Goal: Transaction & Acquisition: Purchase product/service

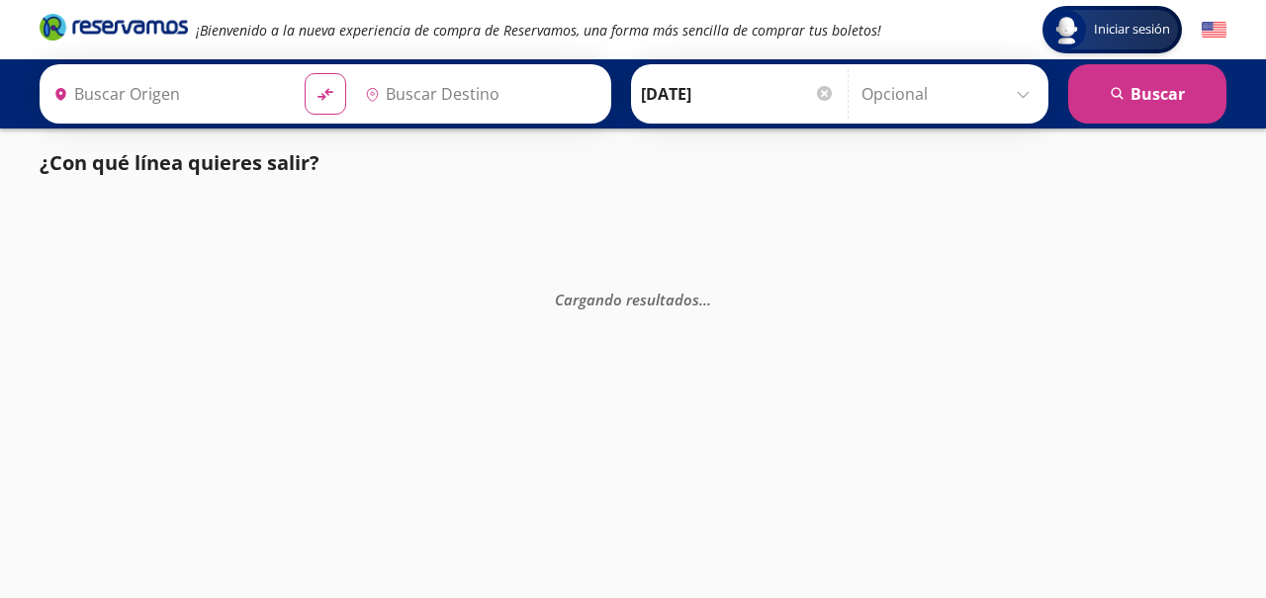
type input "[GEOGRAPHIC_DATA], [GEOGRAPHIC_DATA]"
type input "Querétaro, Querétaro"
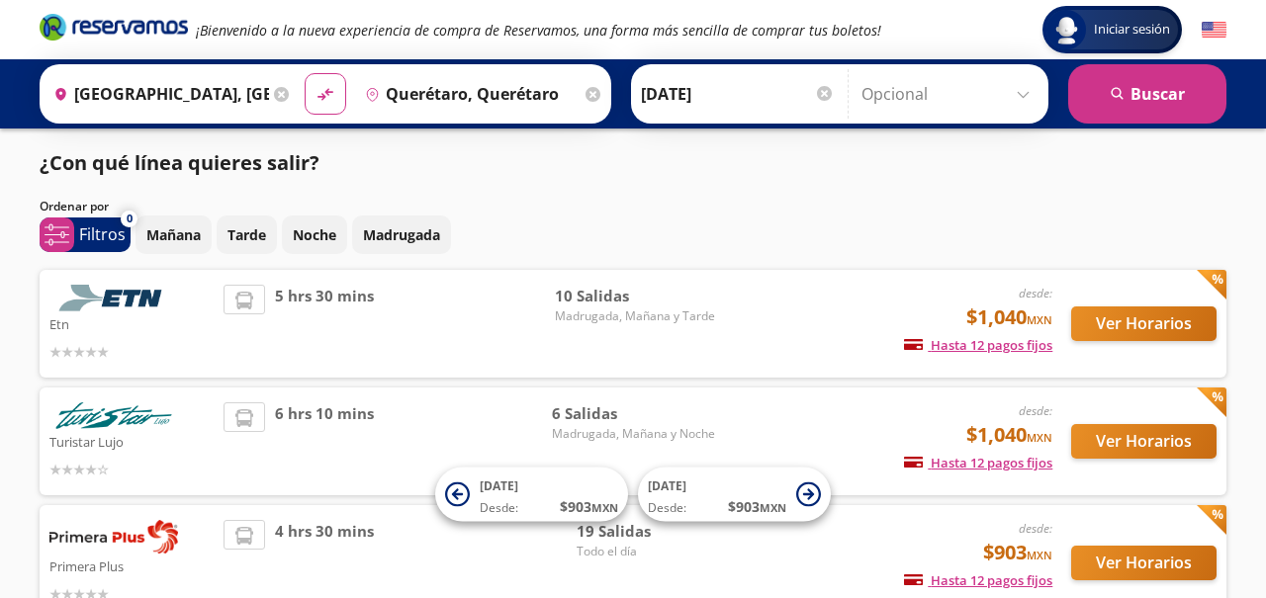
scroll to position [131, 0]
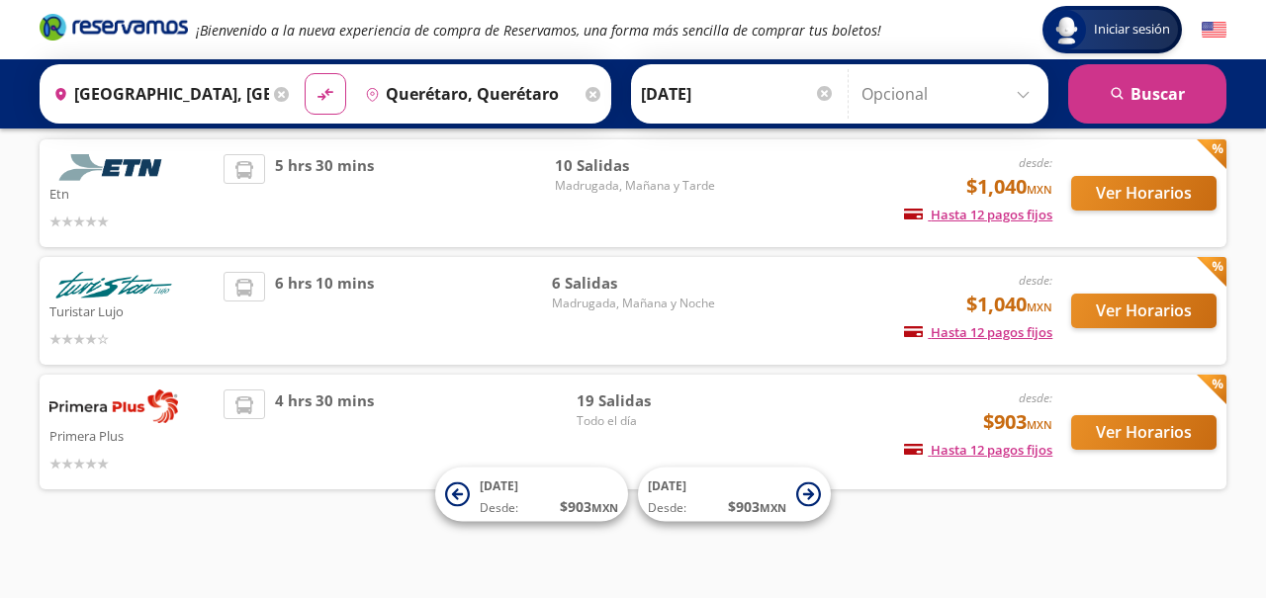
click at [719, 83] on input "[DATE]" at bounding box center [738, 93] width 194 height 49
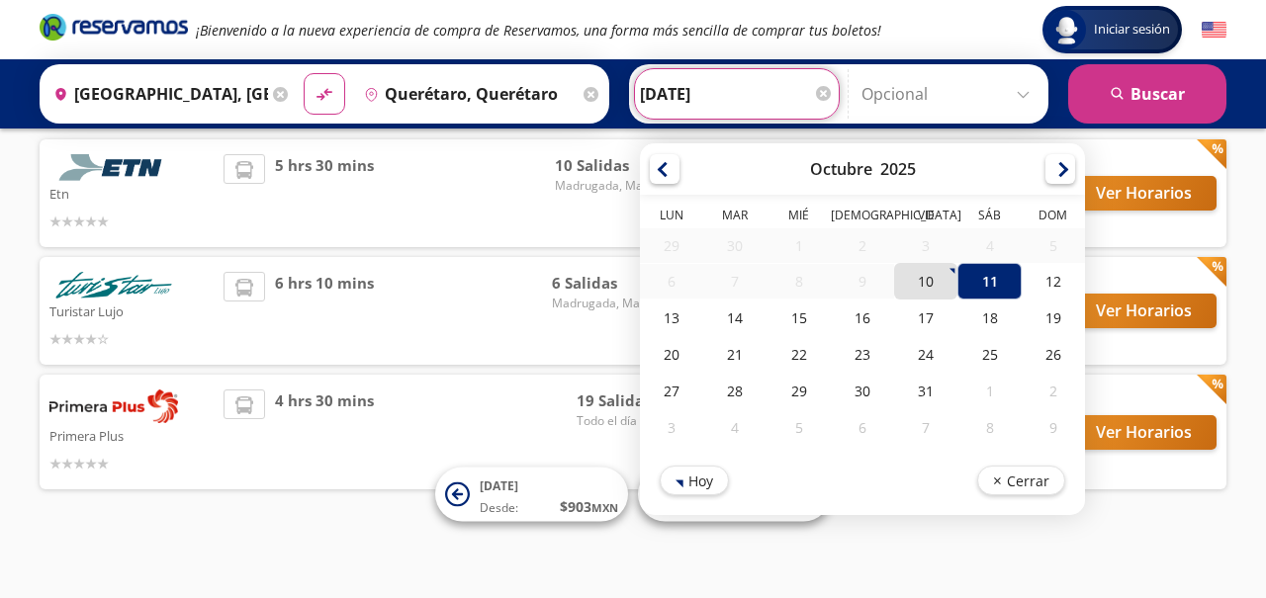
click at [927, 279] on div "10" at bounding box center [925, 281] width 63 height 37
type input "[DATE]"
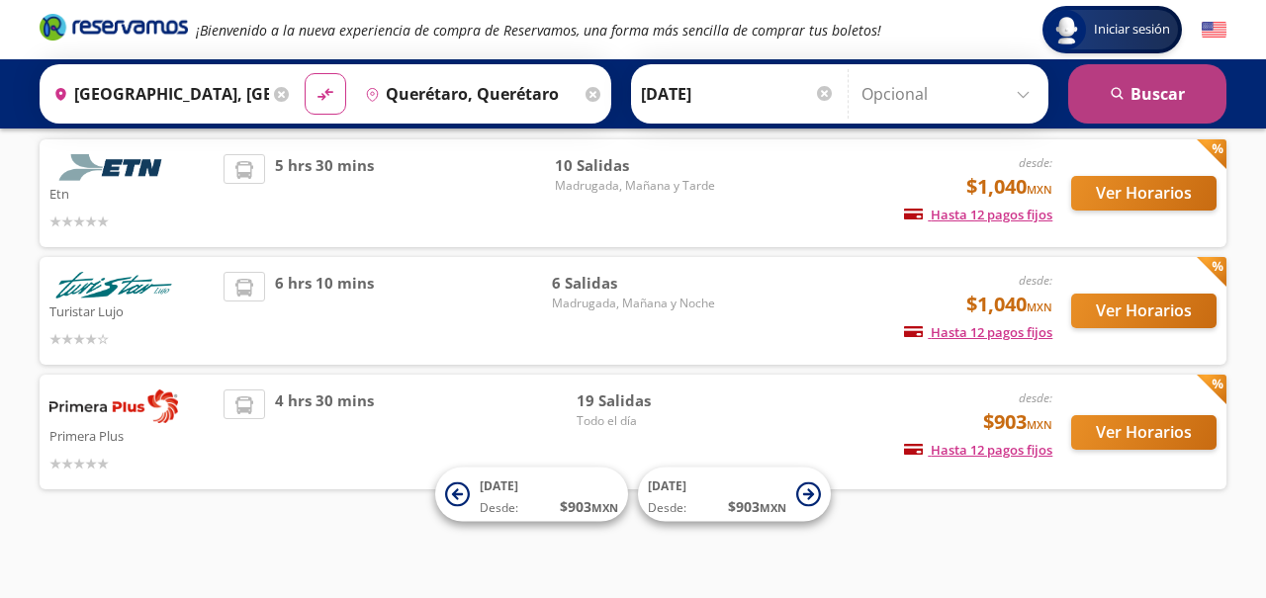
click at [1121, 106] on button "search [GEOGRAPHIC_DATA]" at bounding box center [1147, 93] width 158 height 59
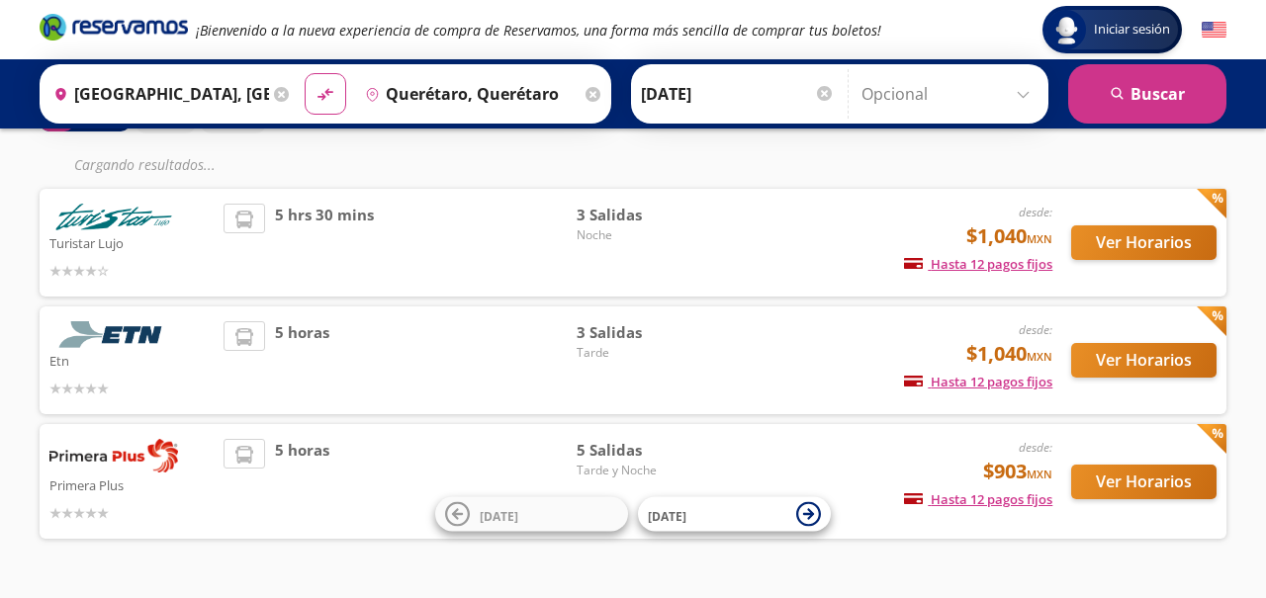
scroll to position [170, 0]
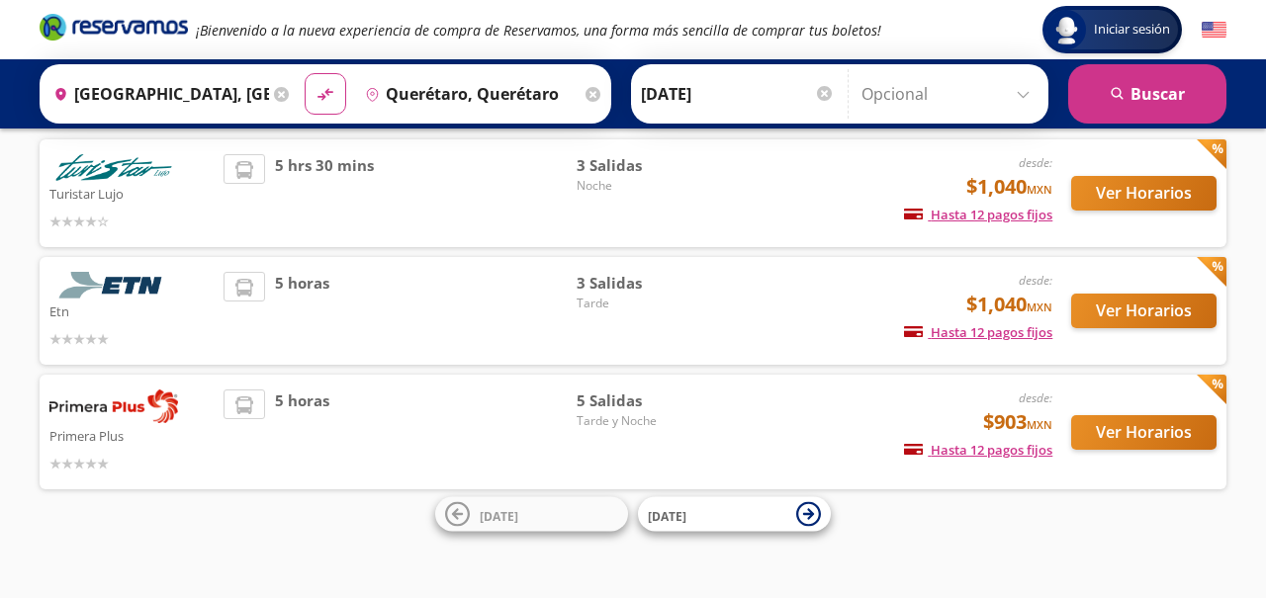
click at [805, 401] on div "desde: $903 MXN Hasta 12 pagos fijos Pagos fijos en compras mayores a $30 MXN, …" at bounding box center [888, 432] width 327 height 85
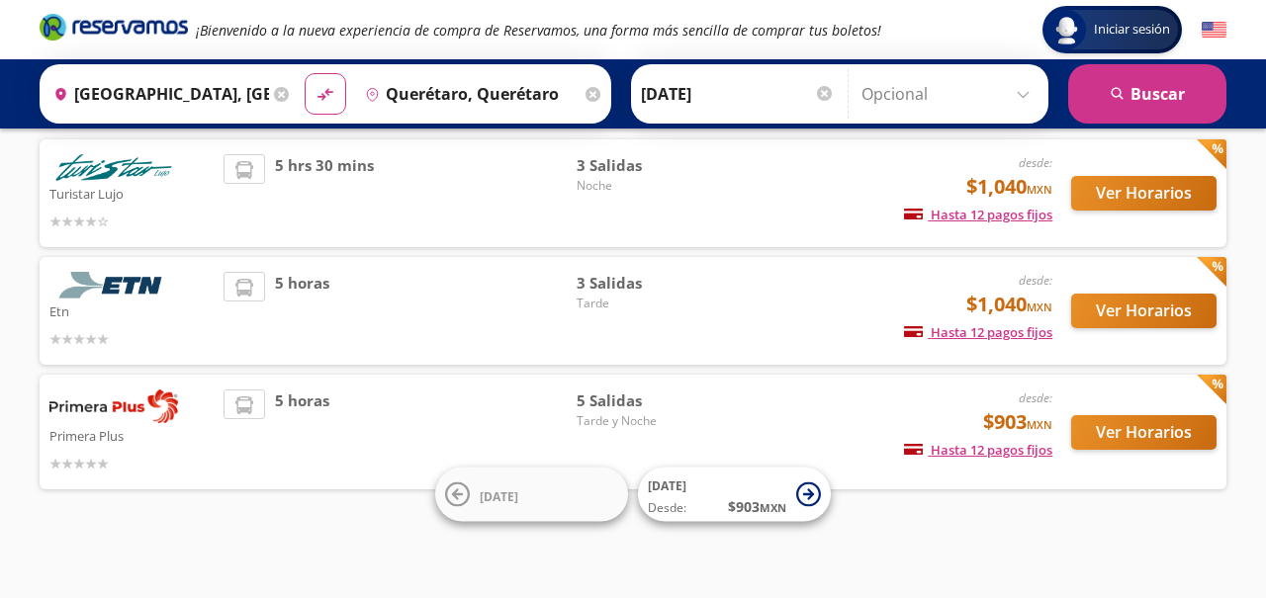
scroll to position [131, 0]
click at [670, 97] on input "[DATE]" at bounding box center [738, 93] width 194 height 49
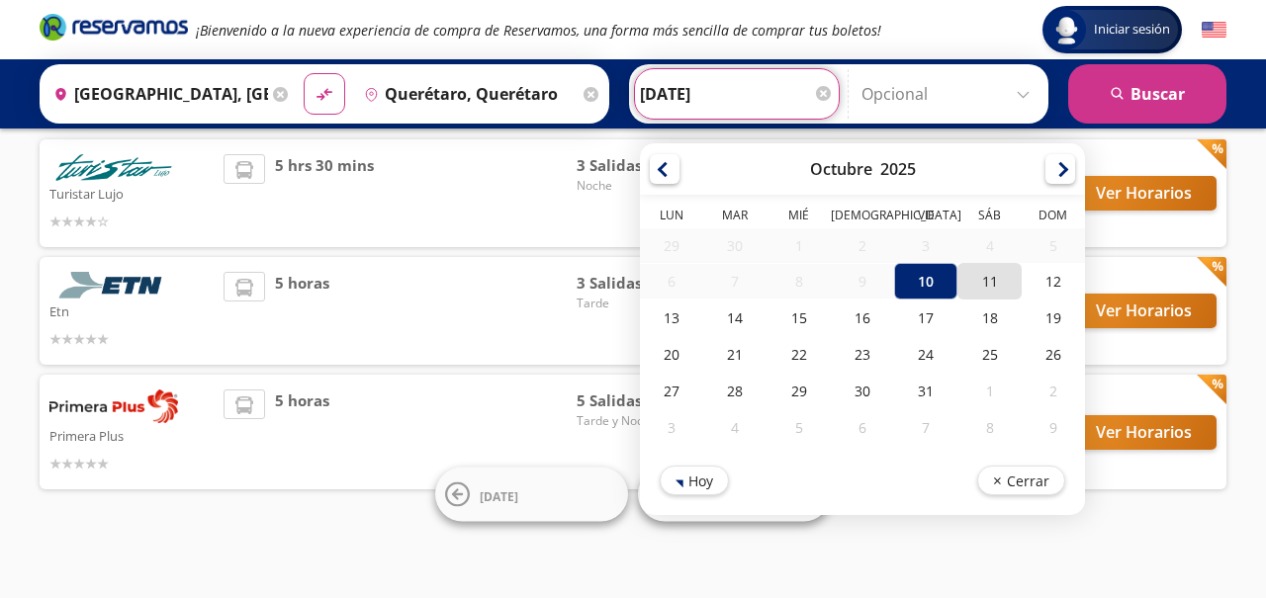
click at [980, 278] on div "11" at bounding box center [988, 281] width 63 height 37
type input "[DATE]"
click at [321, 491] on div "Turistar Lujo desde: $1,040 MXN Hasta 12 pagos fijos Pagos fijos en compras may…" at bounding box center [633, 319] width 1187 height 360
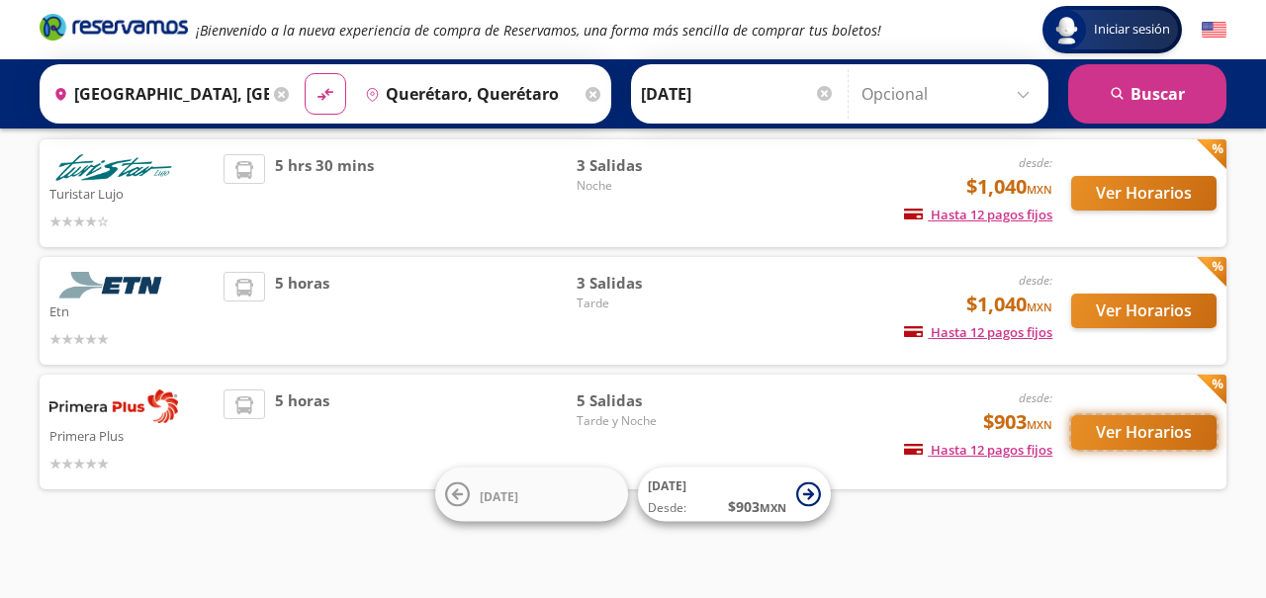
click at [1156, 428] on button "Ver Horarios" at bounding box center [1143, 432] width 145 height 35
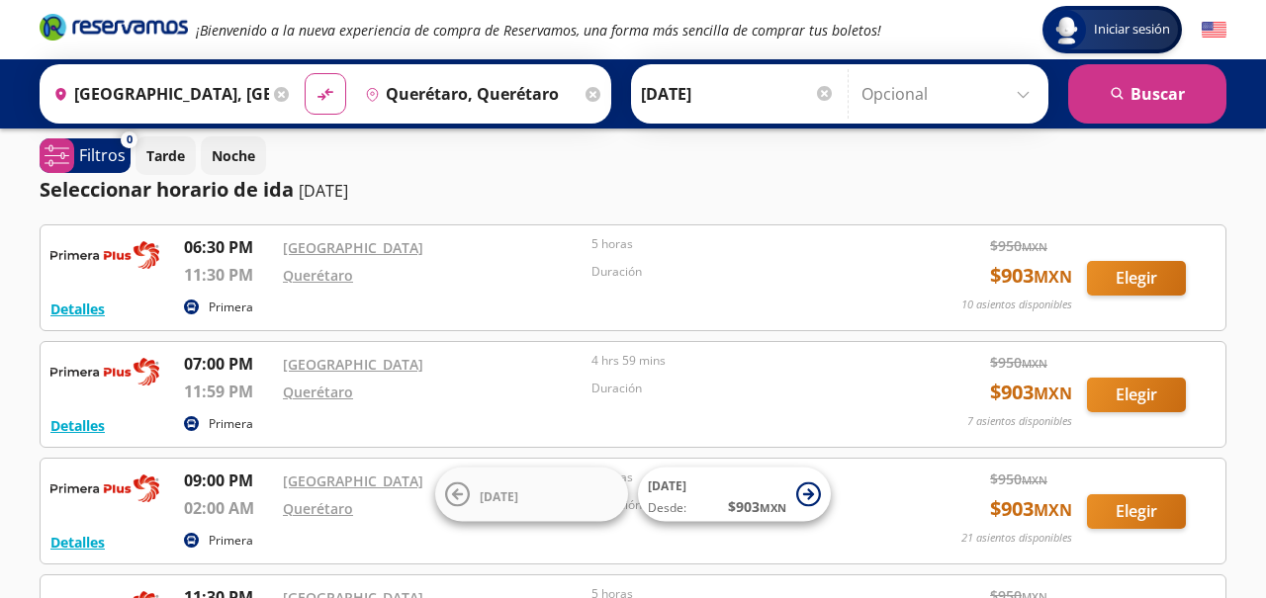
scroll to position [9, 0]
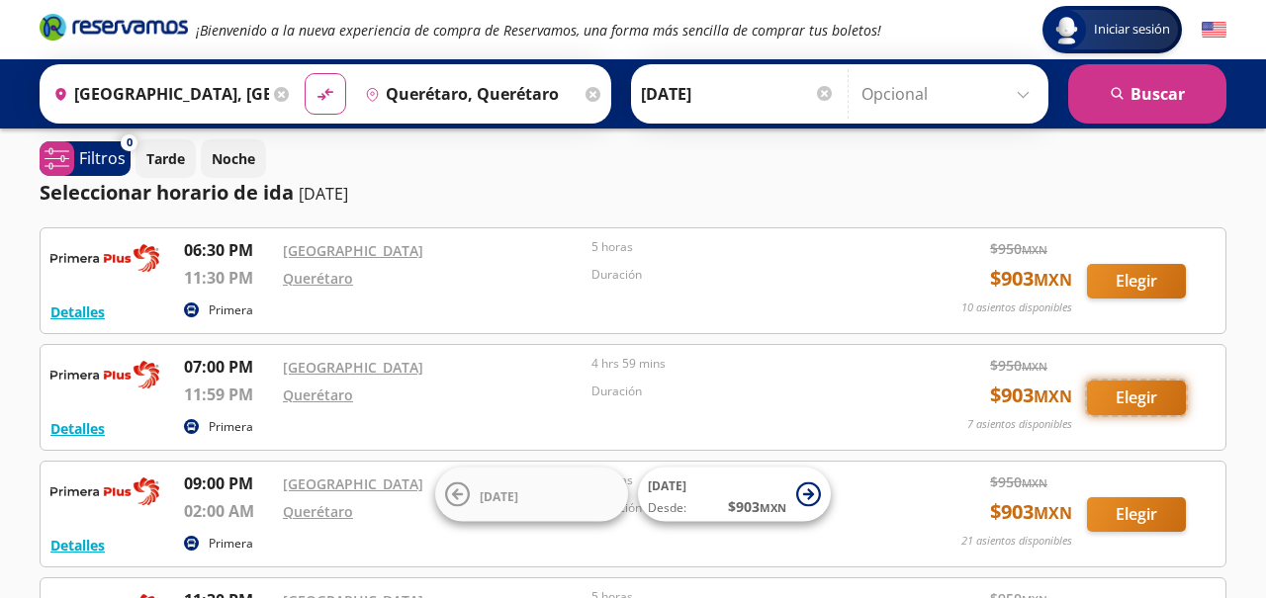
click at [1152, 395] on button "Elegir" at bounding box center [1136, 398] width 99 height 35
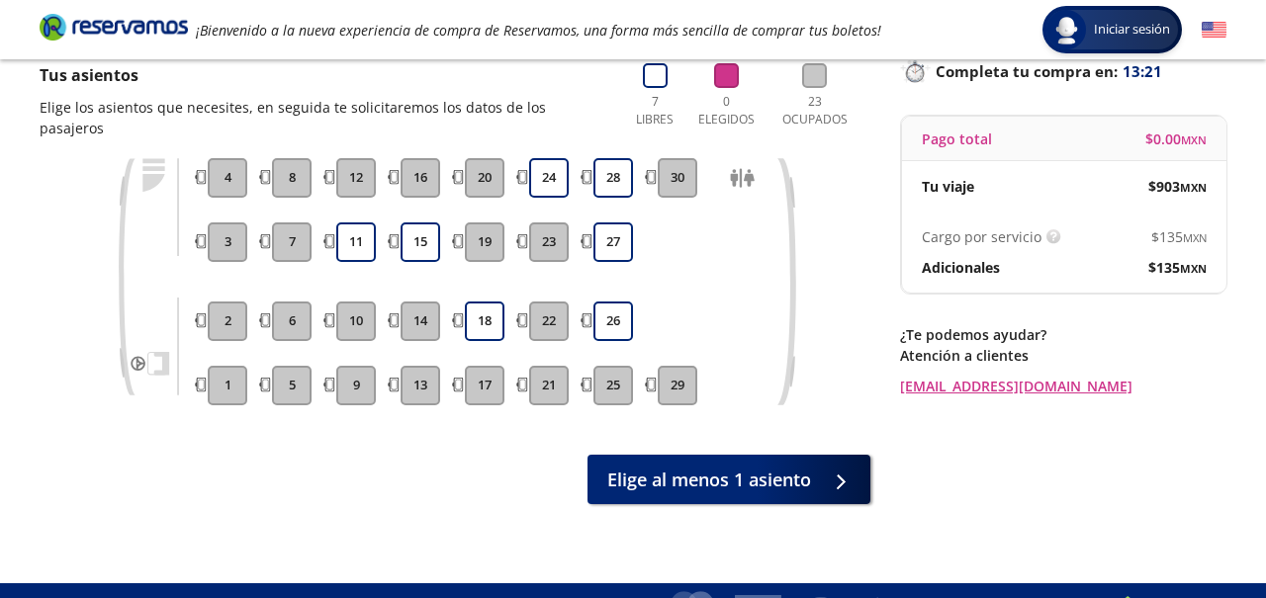
scroll to position [96, 0]
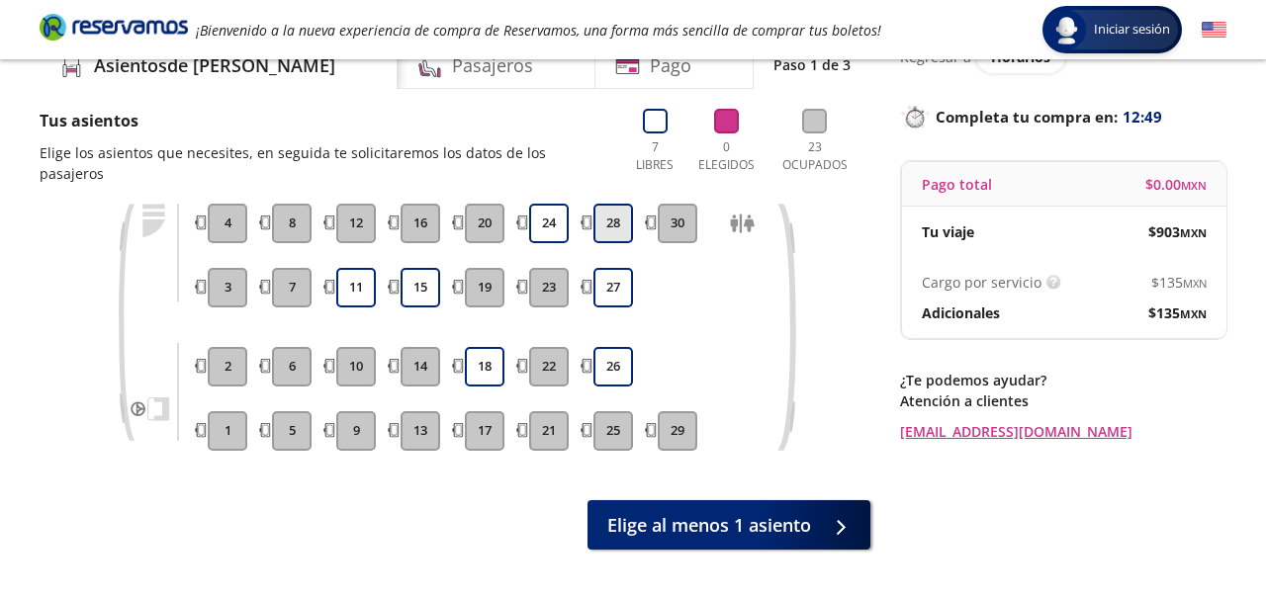
click at [611, 204] on button "28" at bounding box center [613, 224] width 40 height 40
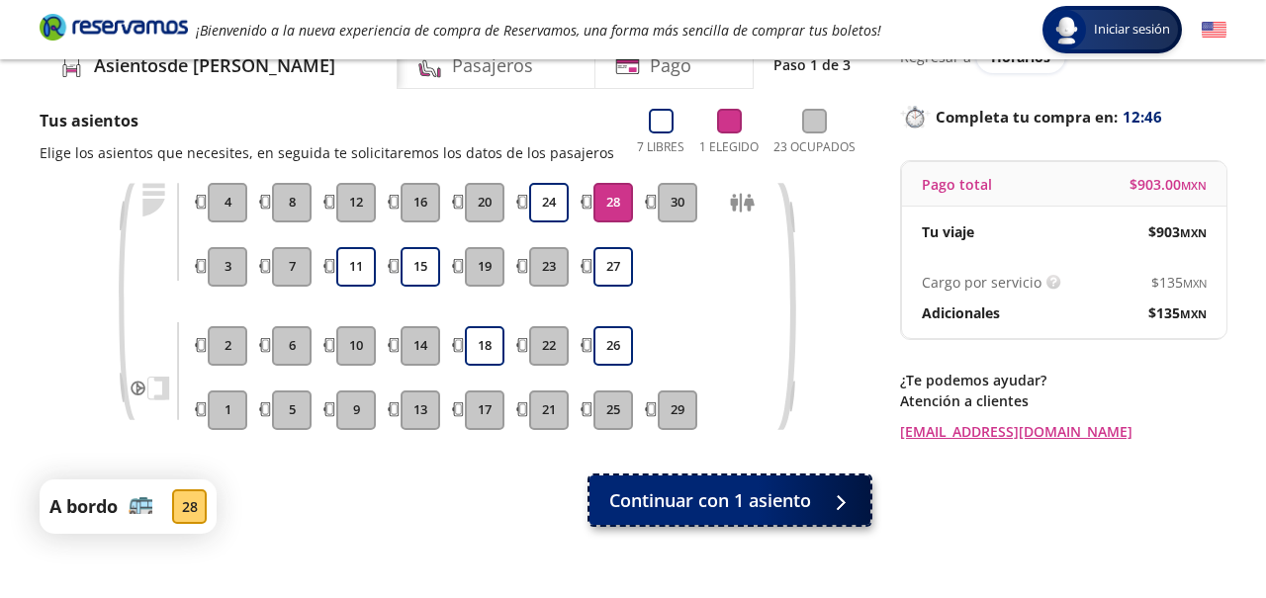
click at [718, 513] on button "Continuar con 1 asiento" at bounding box center [729, 500] width 281 height 49
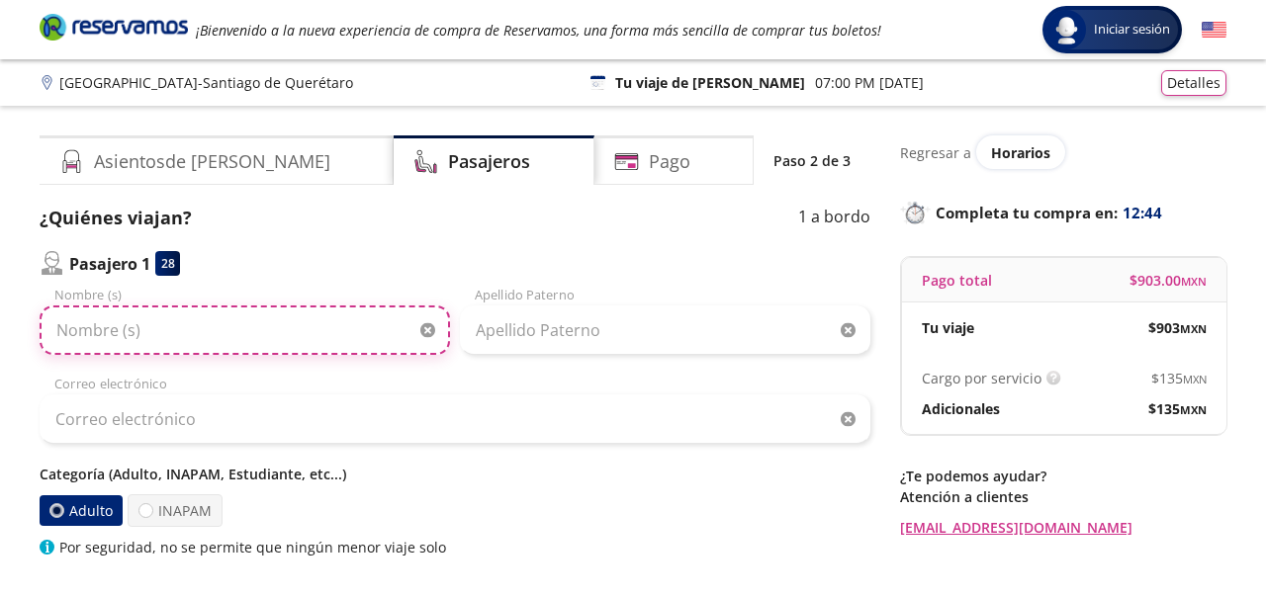
click at [244, 318] on input "Nombre (s)" at bounding box center [245, 330] width 410 height 49
type input "[PERSON_NAME]"
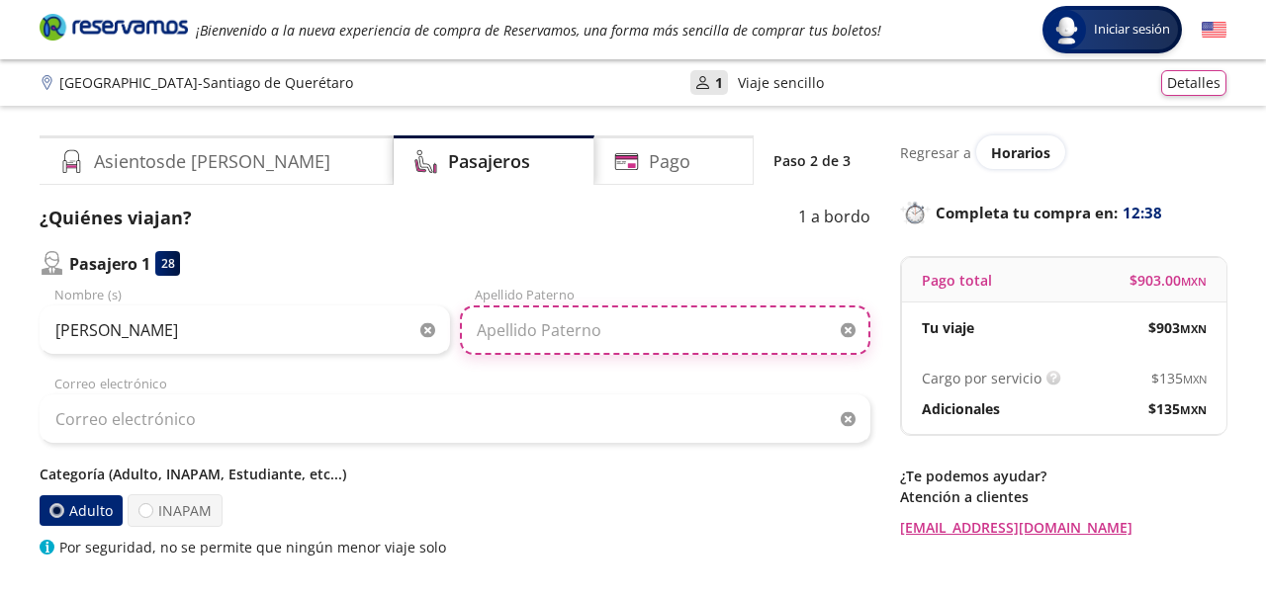
click at [562, 344] on input "Apellido Paterno" at bounding box center [665, 330] width 410 height 49
type input "[PERSON_NAME]"
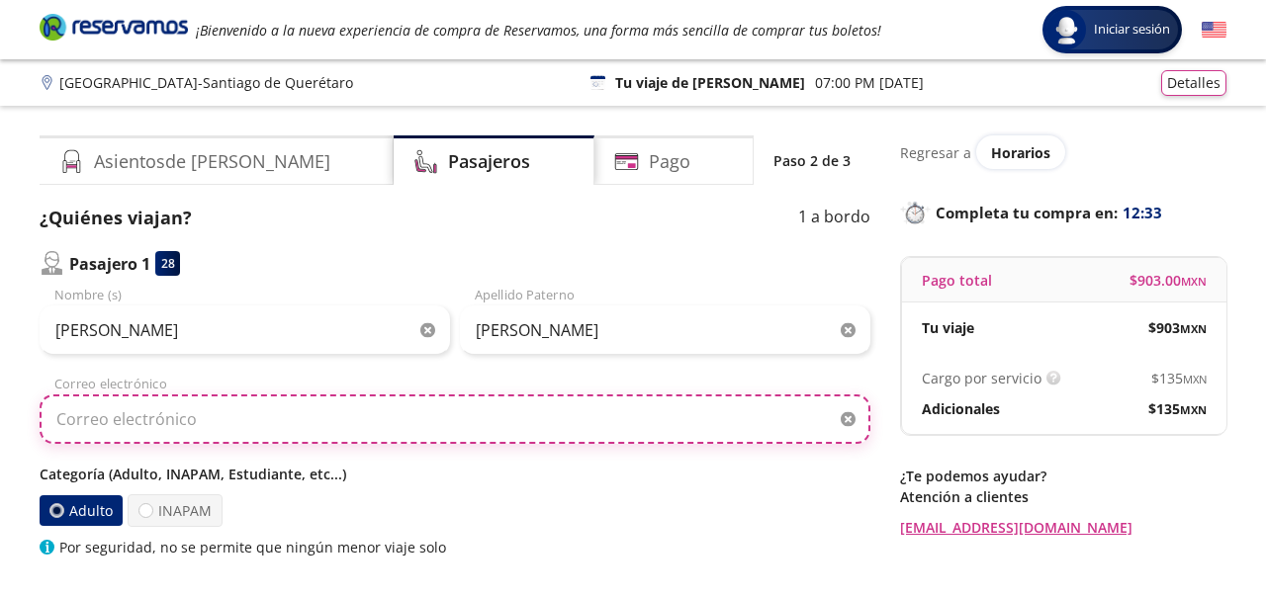
click at [314, 429] on input "Correo electrónico" at bounding box center [455, 419] width 831 height 49
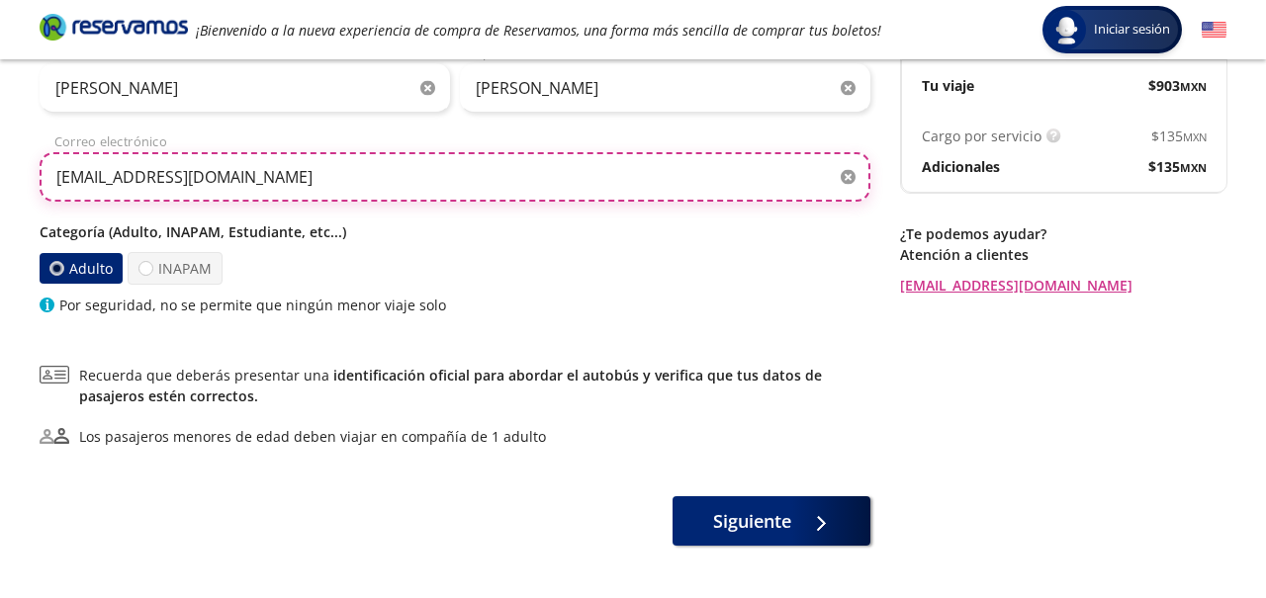
scroll to position [243, 0]
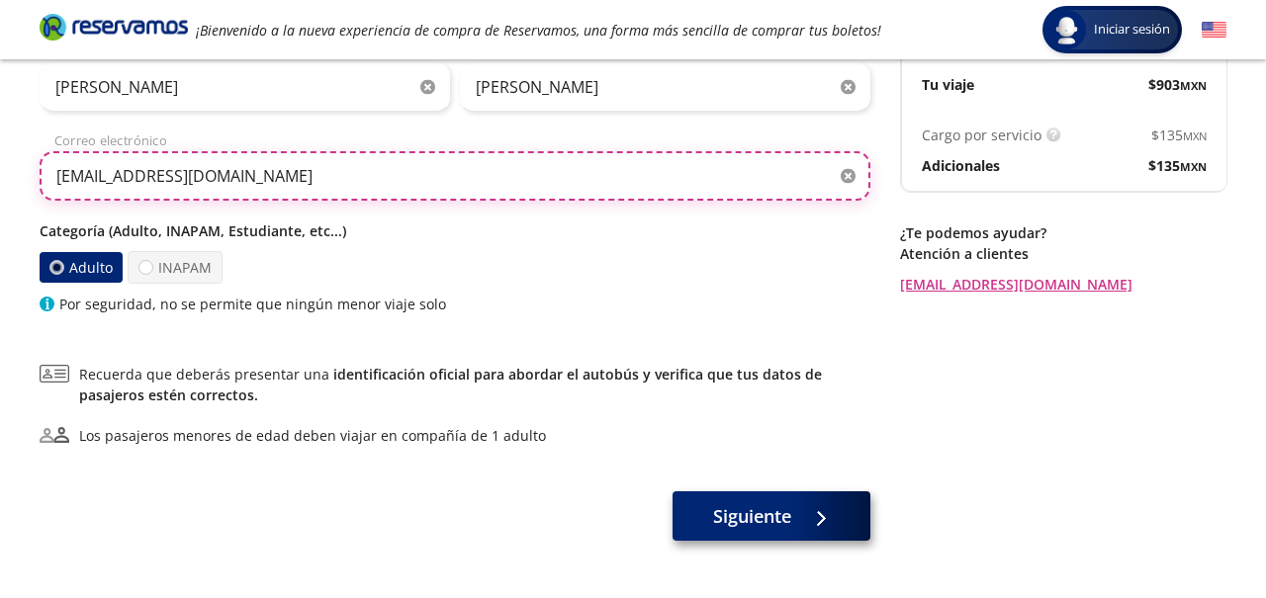
type input "[EMAIL_ADDRESS][DOMAIN_NAME]"
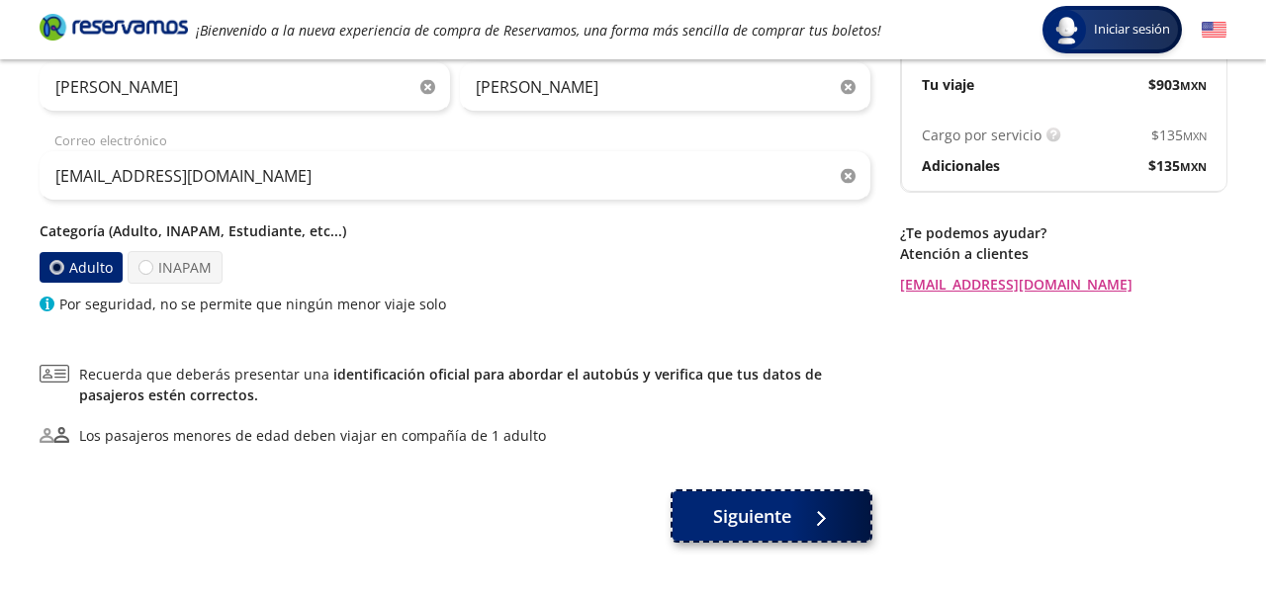
click at [753, 514] on span "Siguiente" at bounding box center [752, 516] width 78 height 27
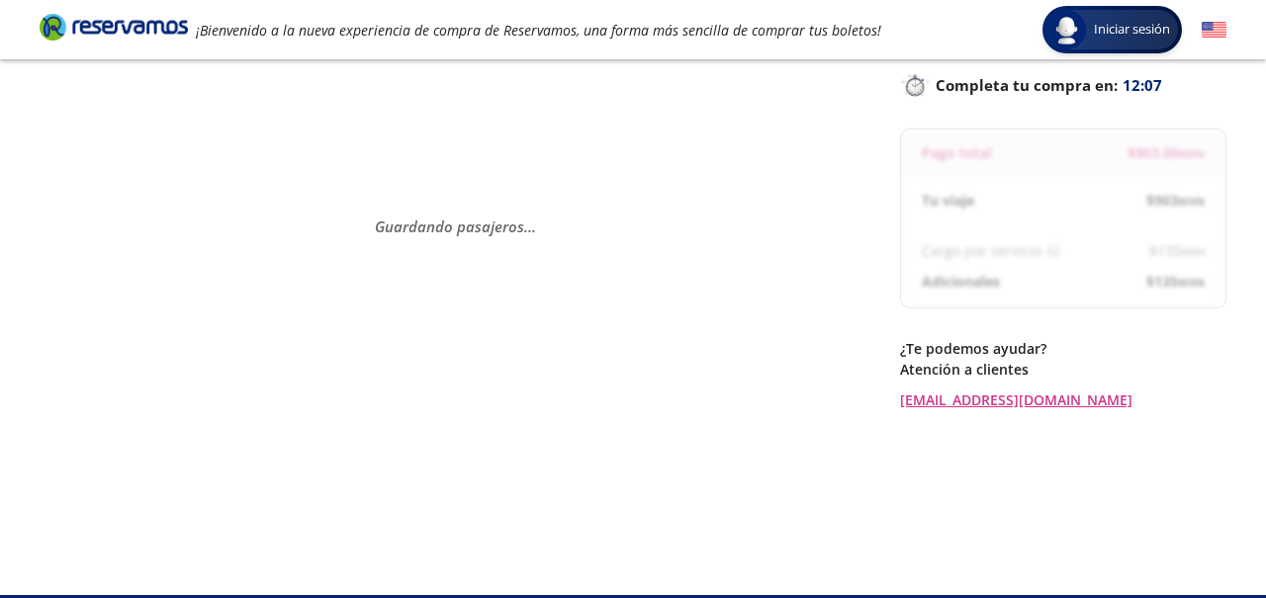
scroll to position [130, 0]
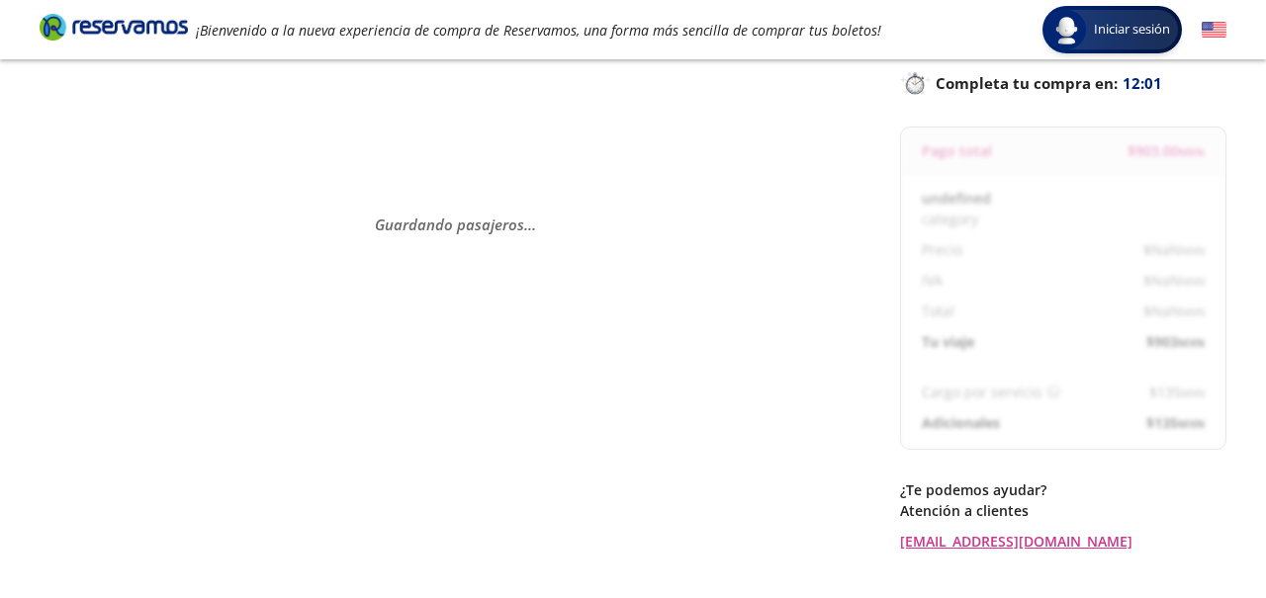
select select "MX"
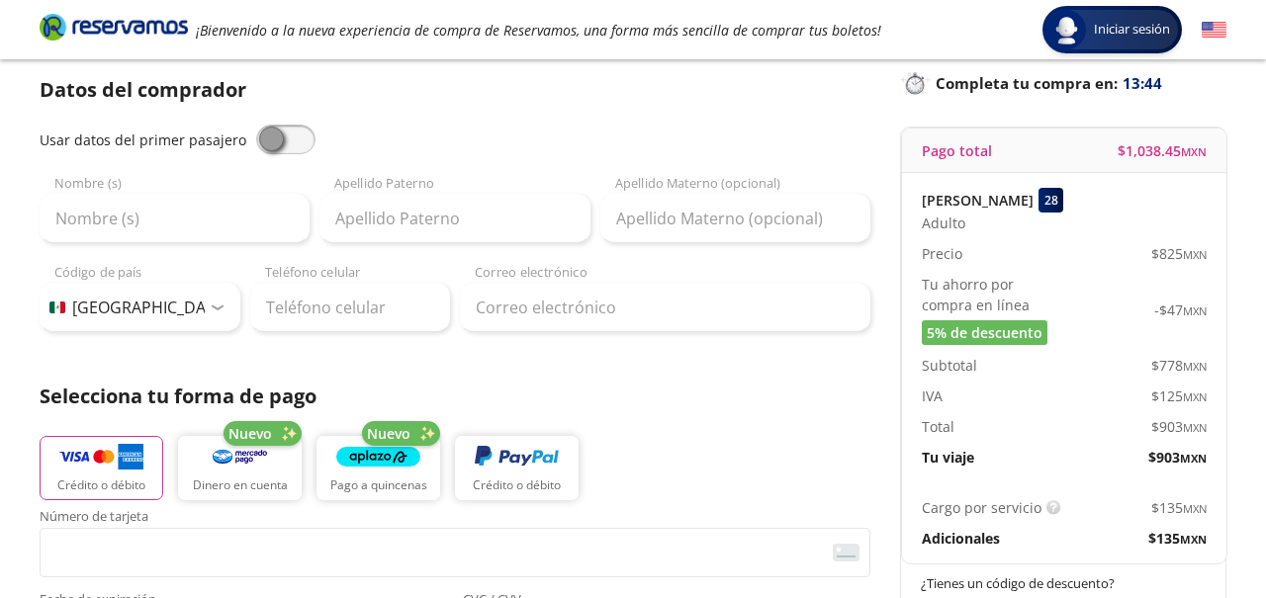
click at [266, 129] on span at bounding box center [285, 140] width 59 height 30
click at [256, 125] on input "checkbox" at bounding box center [256, 125] width 0 height 0
type input "[PERSON_NAME]"
type input "[EMAIL_ADDRESS][DOMAIN_NAME]"
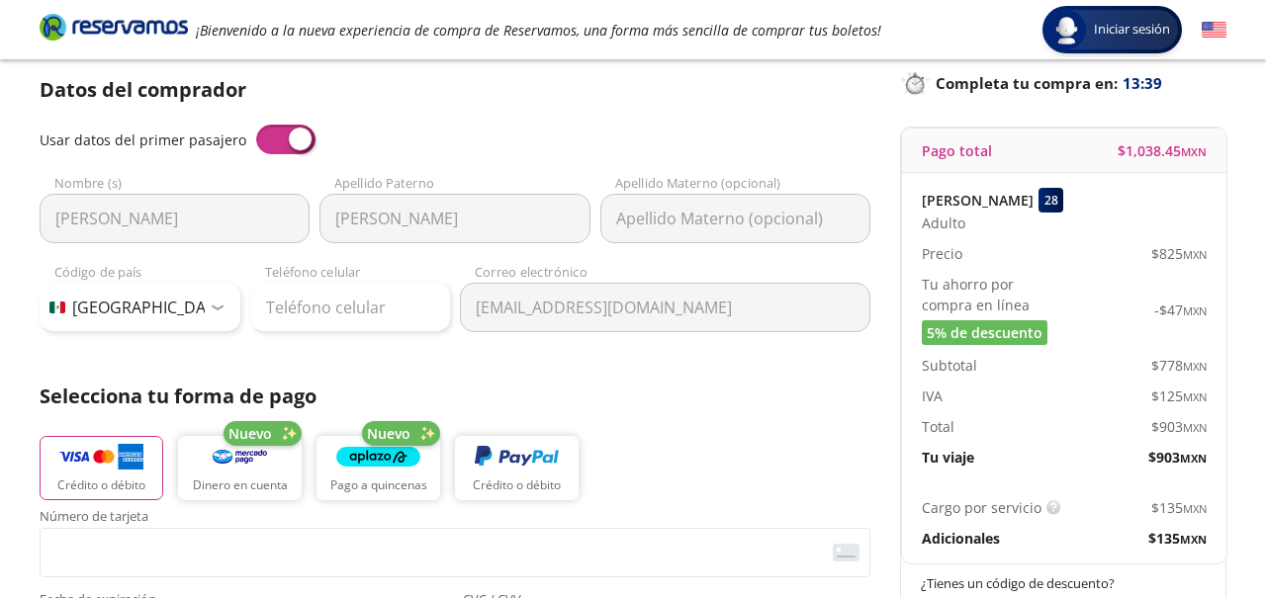
click at [293, 143] on span at bounding box center [285, 140] width 59 height 30
click at [256, 125] on input "checkbox" at bounding box center [256, 125] width 0 height 0
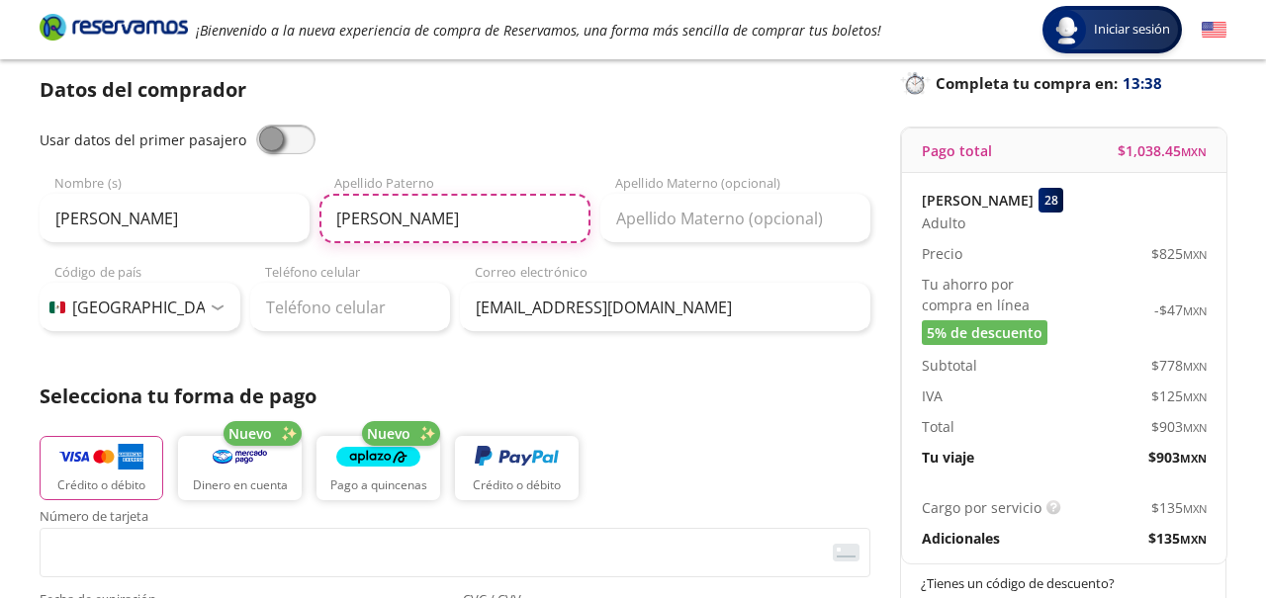
drag, startPoint x: 482, startPoint y: 222, endPoint x: 404, endPoint y: 221, distance: 77.1
click at [404, 221] on input "[PERSON_NAME]" at bounding box center [454, 218] width 270 height 49
type input "[PERSON_NAME]"
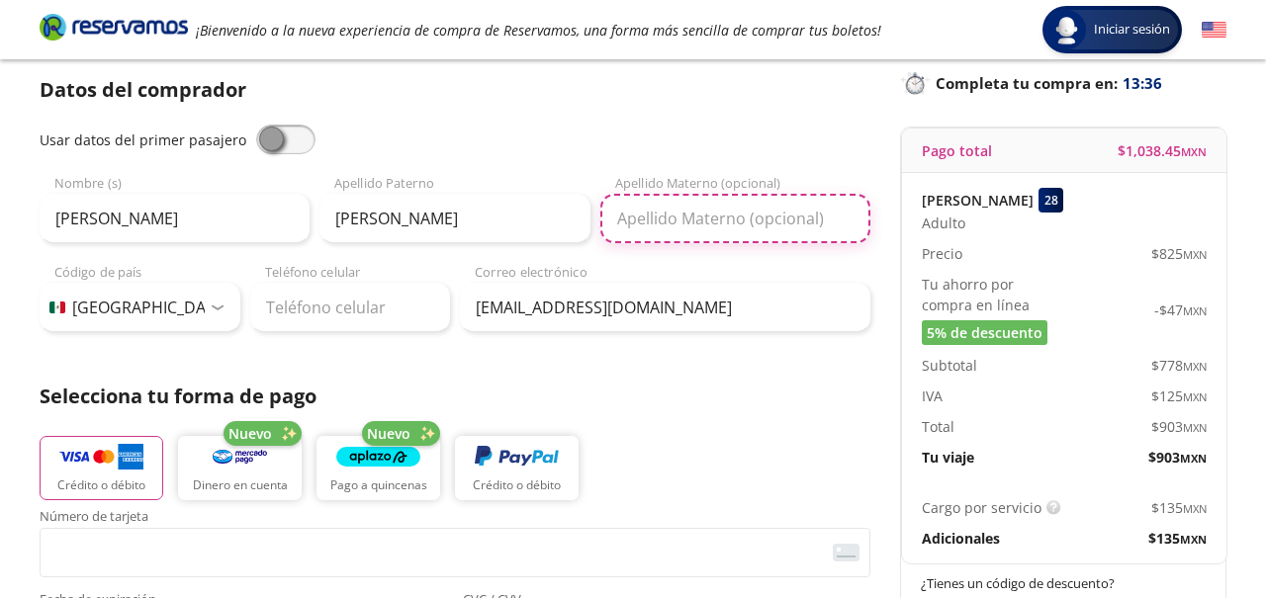
click at [673, 215] on input "Apellido Materno (opcional)" at bounding box center [735, 218] width 270 height 49
type input "[PERSON_NAME]"
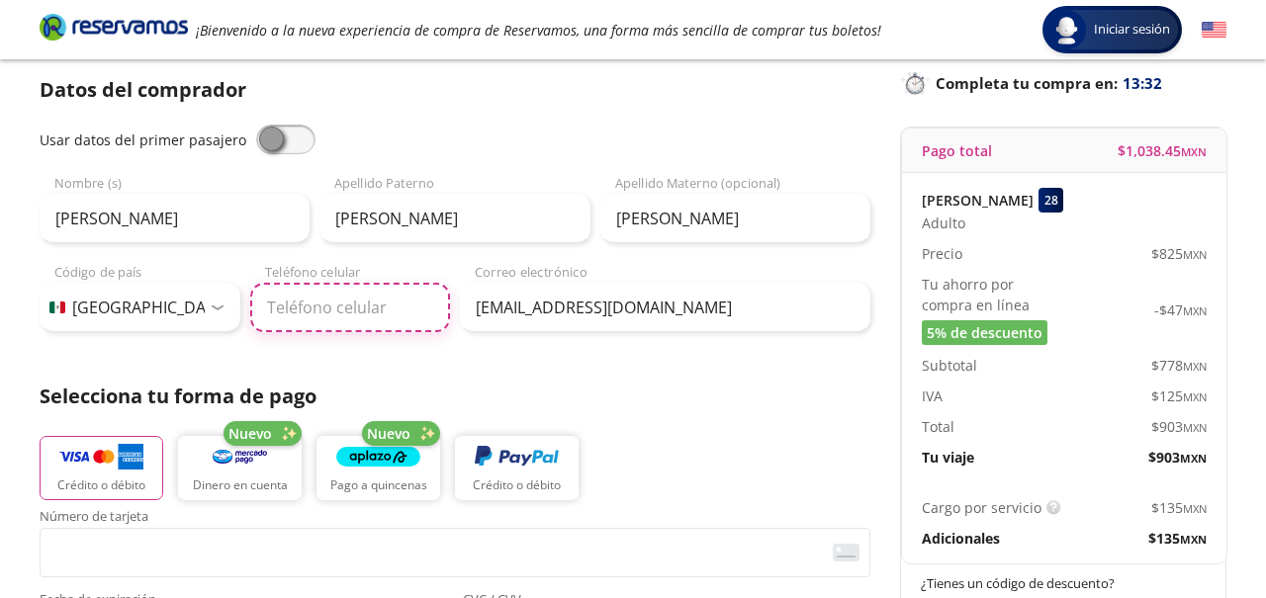
click at [322, 300] on input "Teléfono celular" at bounding box center [350, 307] width 201 height 49
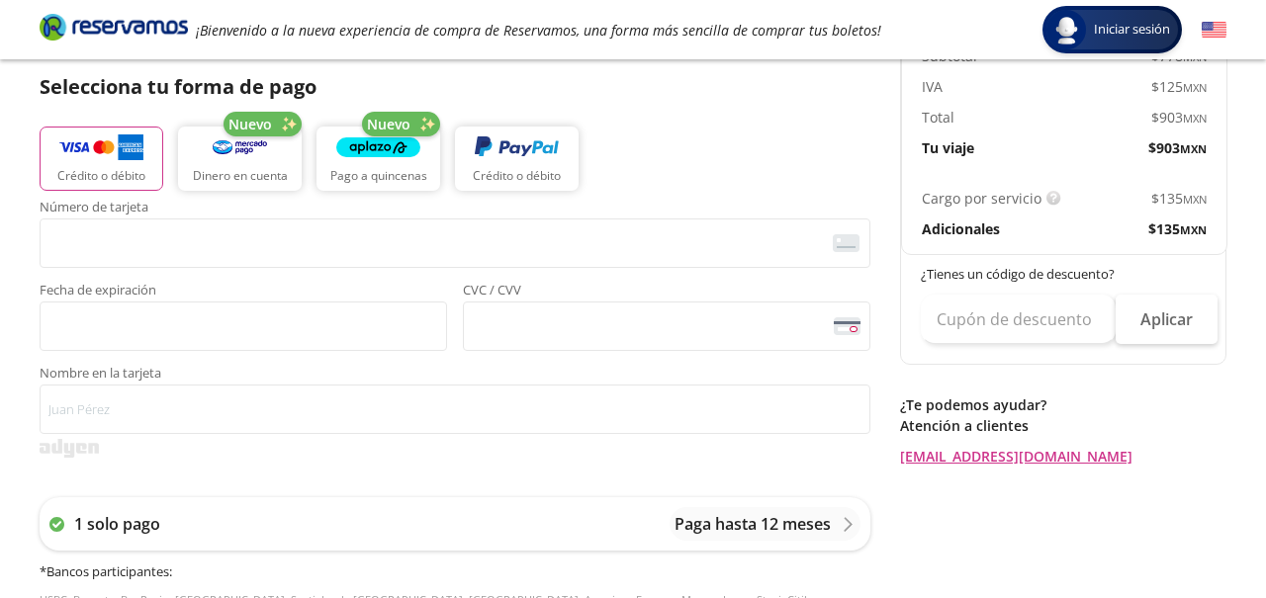
scroll to position [440, 0]
type input "[PHONE_NUMBER]"
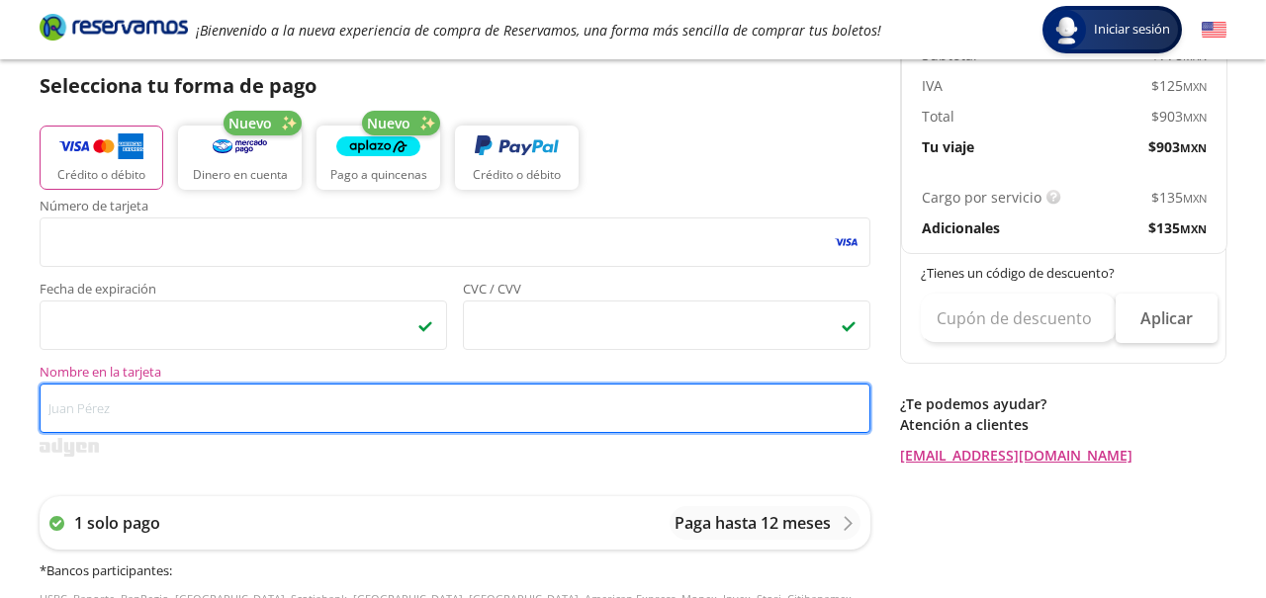
click at [120, 423] on input "Nombre en la tarjeta" at bounding box center [455, 408] width 831 height 49
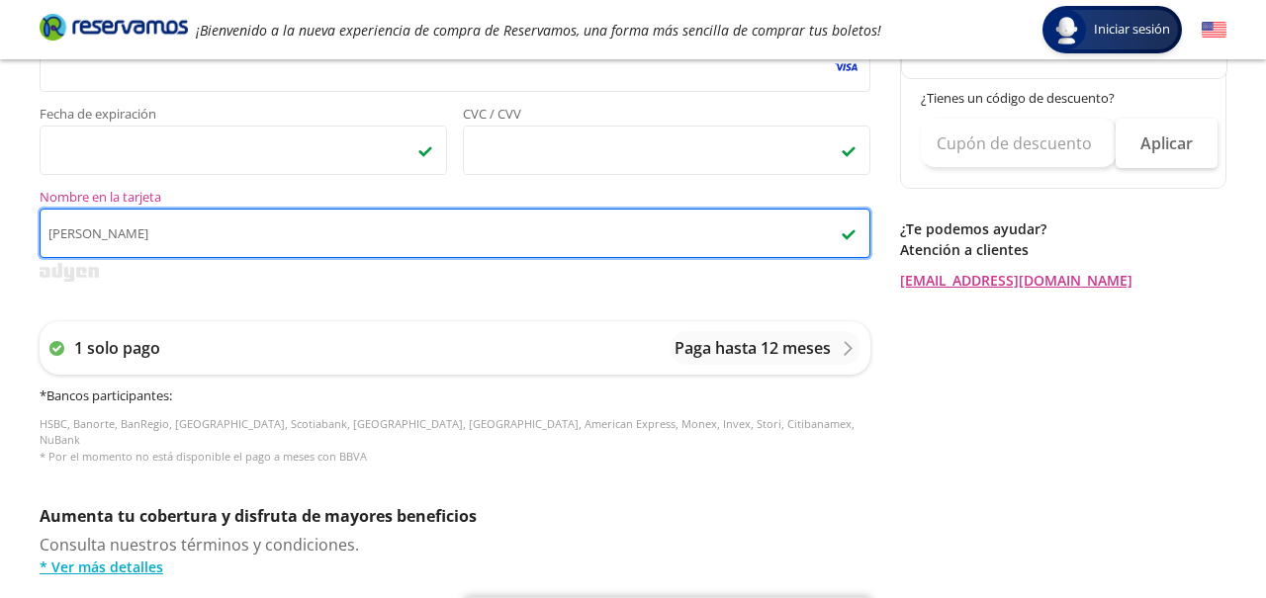
scroll to position [576, 0]
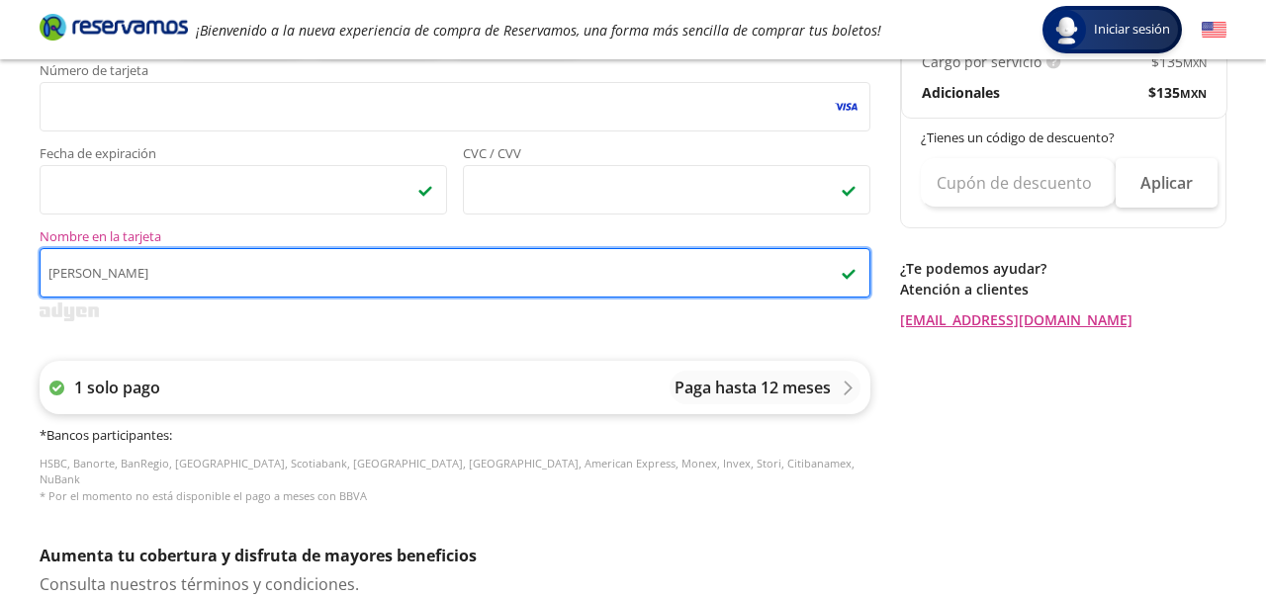
type input "[PERSON_NAME]"
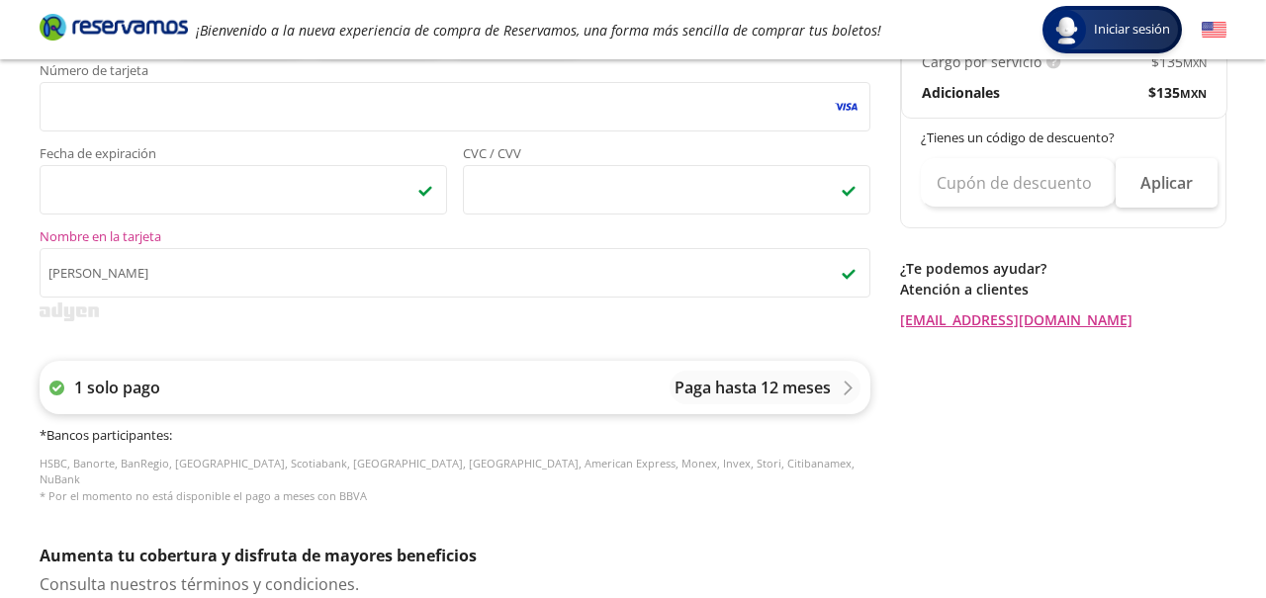
click at [373, 392] on div "1 solo pago Paga hasta 12 meses" at bounding box center [455, 387] width 831 height 53
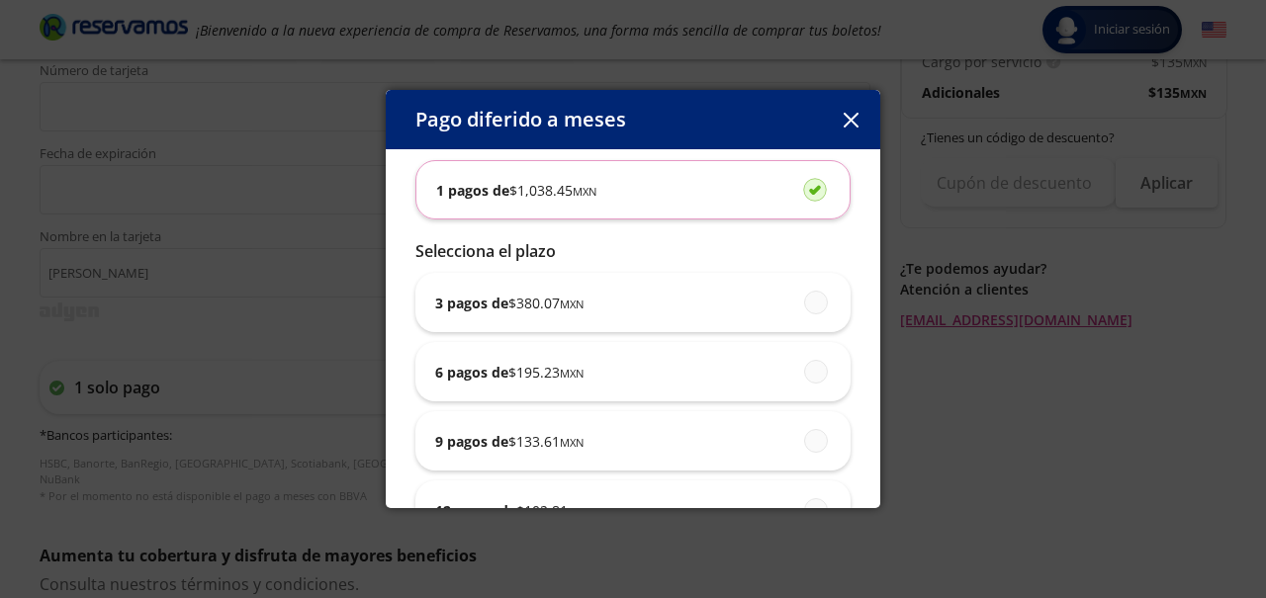
scroll to position [136, 0]
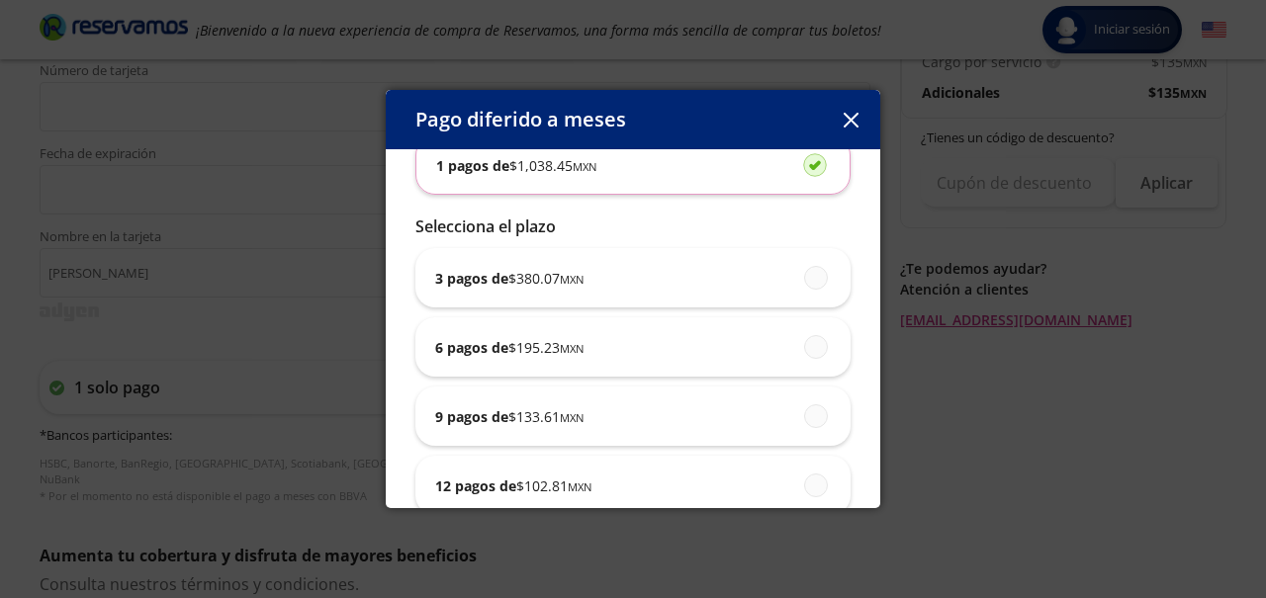
click at [339, 424] on div "Pago diferido a meses Selecciona tu tipo de tarjeta 1 pagos de $ 1,038.45 MXN S…" at bounding box center [633, 299] width 1266 height 598
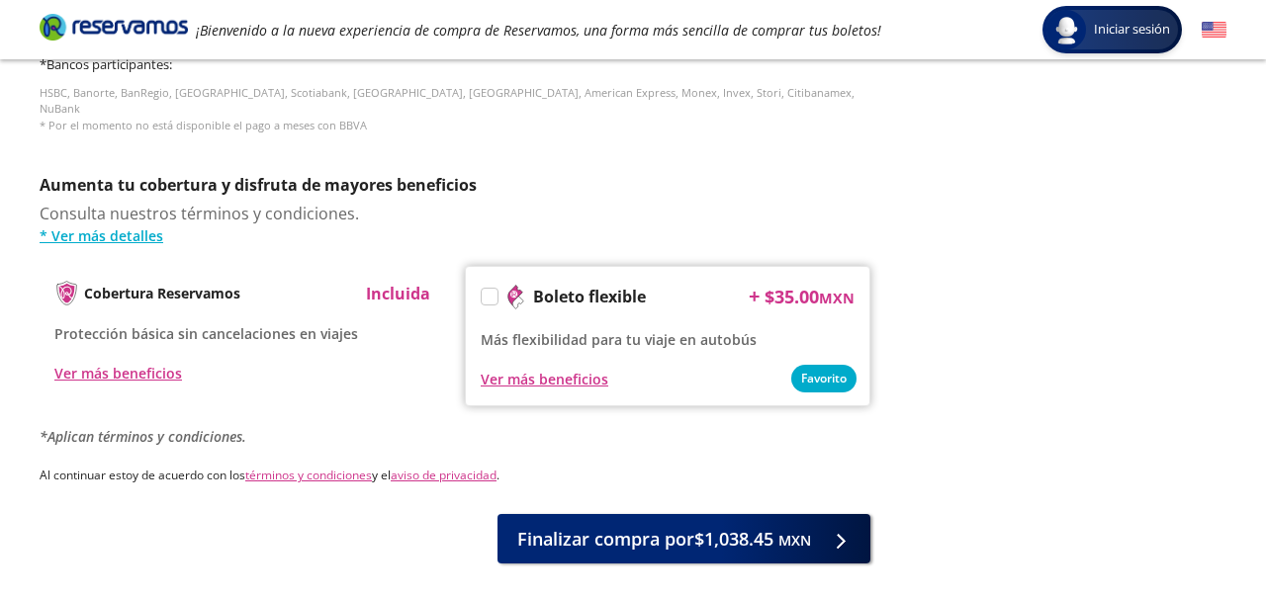
scroll to position [947, 0]
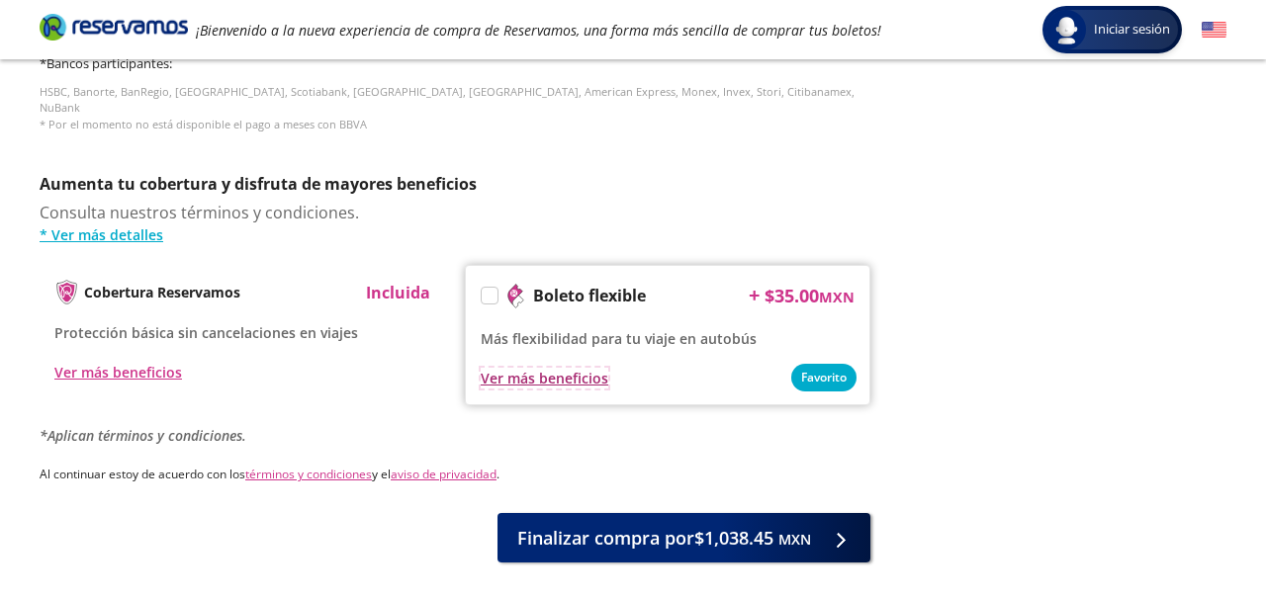
click at [504, 368] on div "Ver más beneficios" at bounding box center [545, 378] width 128 height 21
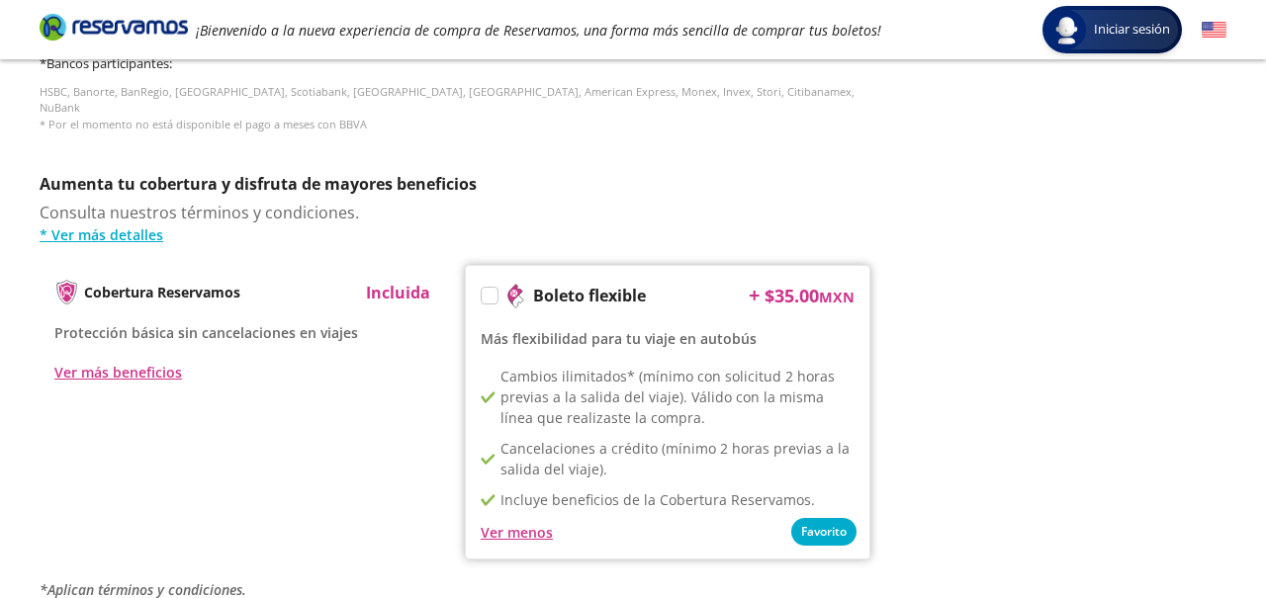
click at [495, 288] on label at bounding box center [490, 296] width 16 height 16
click at [494, 293] on input "Boleto flexible" at bounding box center [488, 299] width 13 height 13
click at [443, 452] on div "Cobertura Reservamos Incluida Protección básica sin cancelaciones en viajes Ver…" at bounding box center [455, 412] width 831 height 295
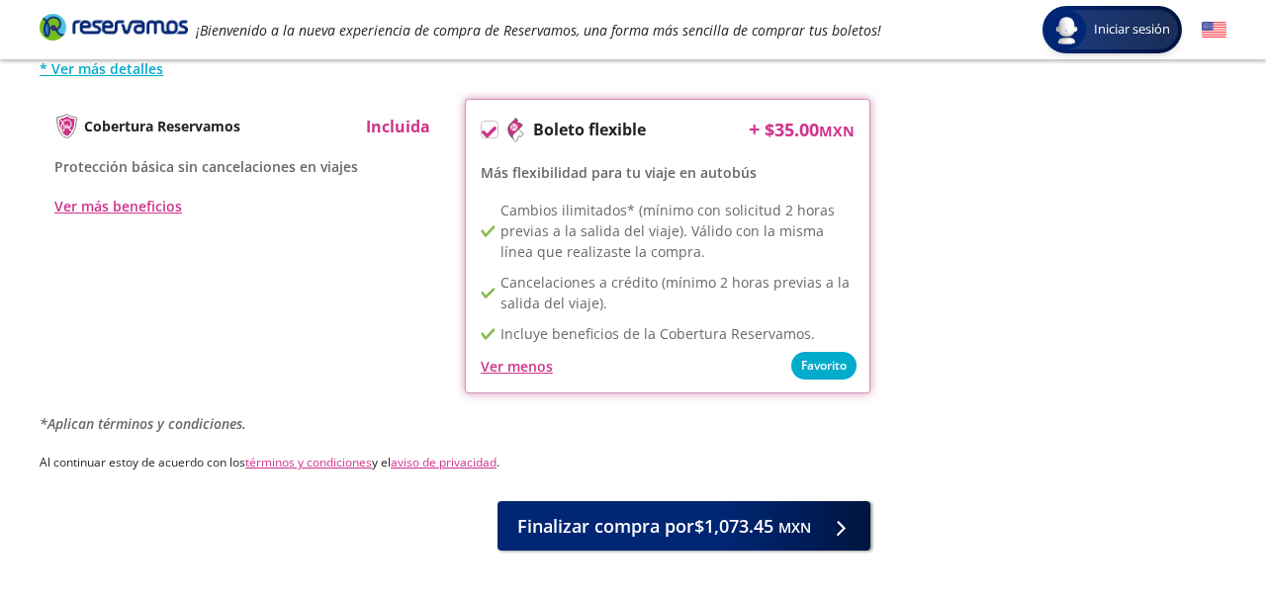
scroll to position [1115, 0]
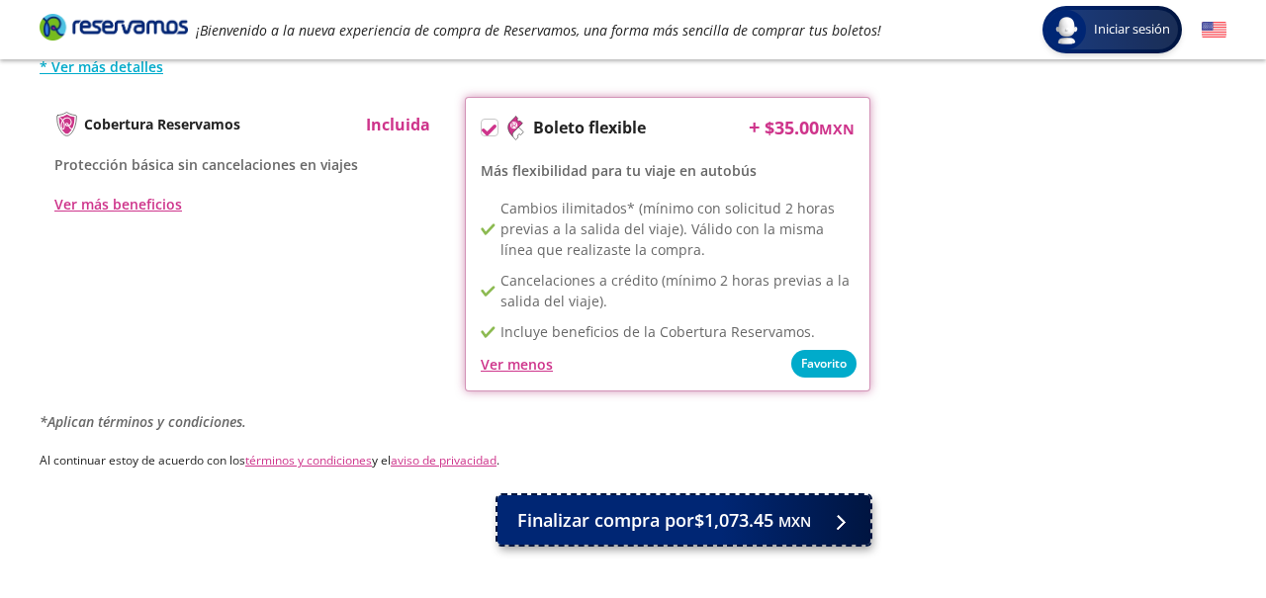
click at [639, 507] on span "Finalizar compra por $1,073.45 MXN" at bounding box center [664, 520] width 294 height 27
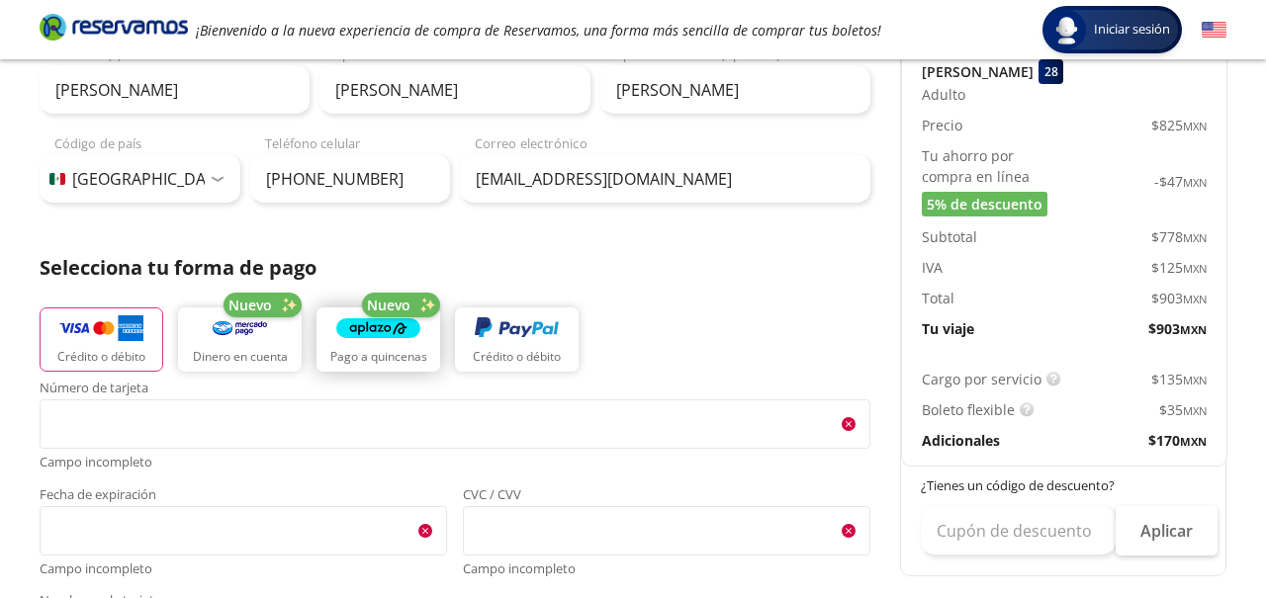
scroll to position [250, 0]
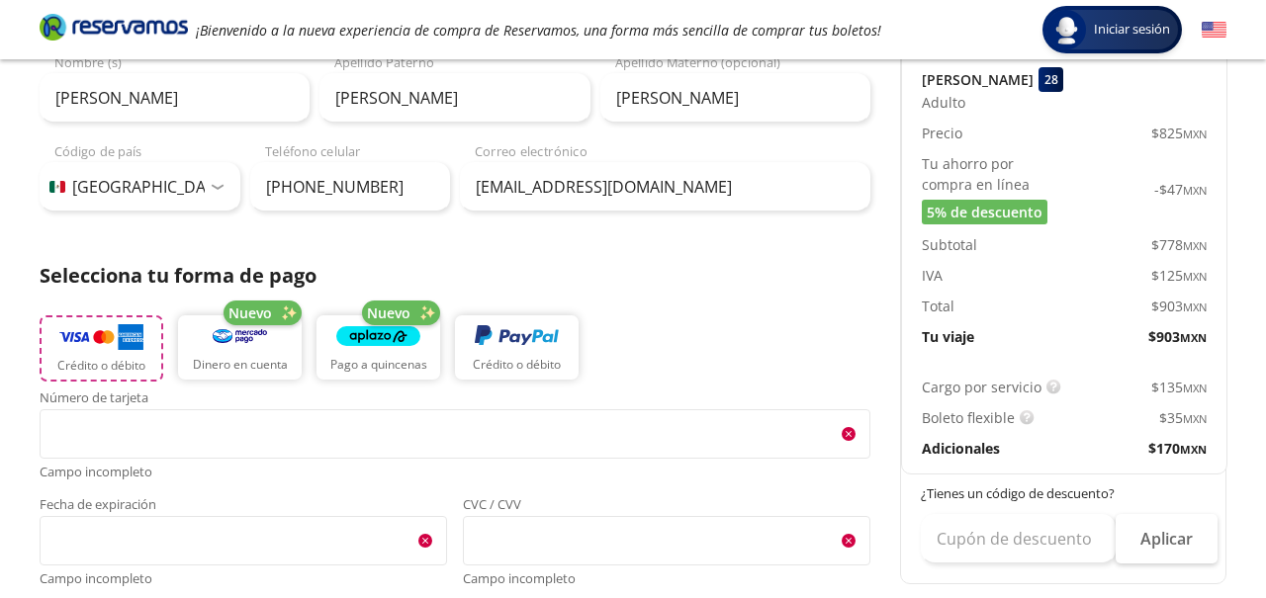
click at [137, 331] on img "button" at bounding box center [101, 337] width 84 height 30
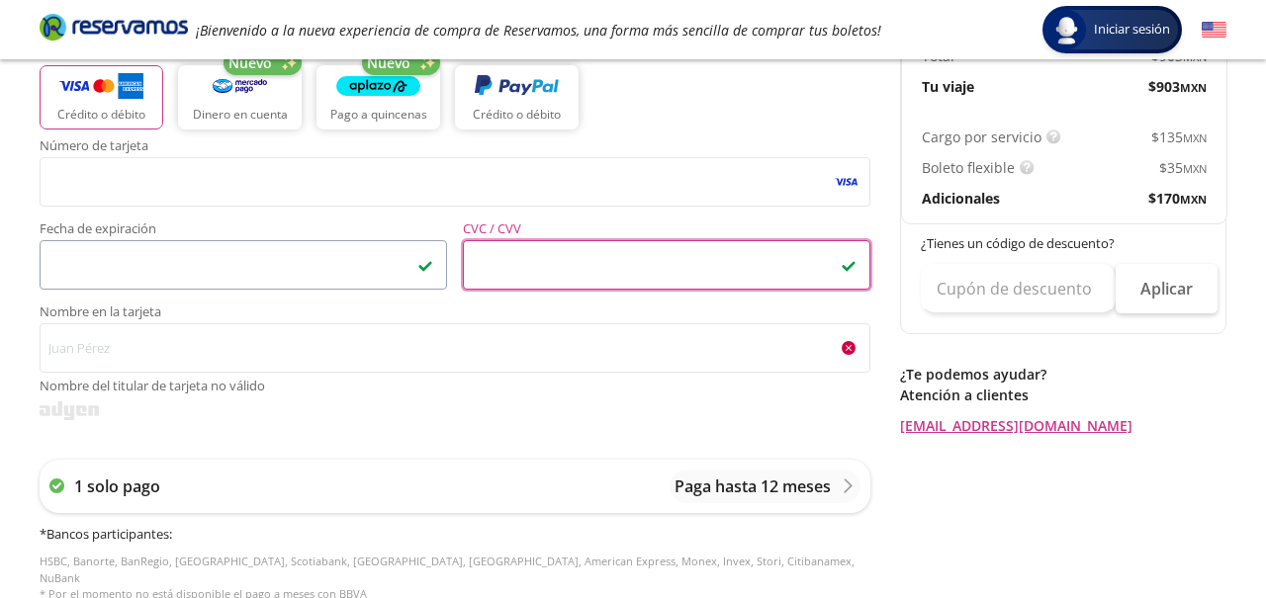
scroll to position [543, 0]
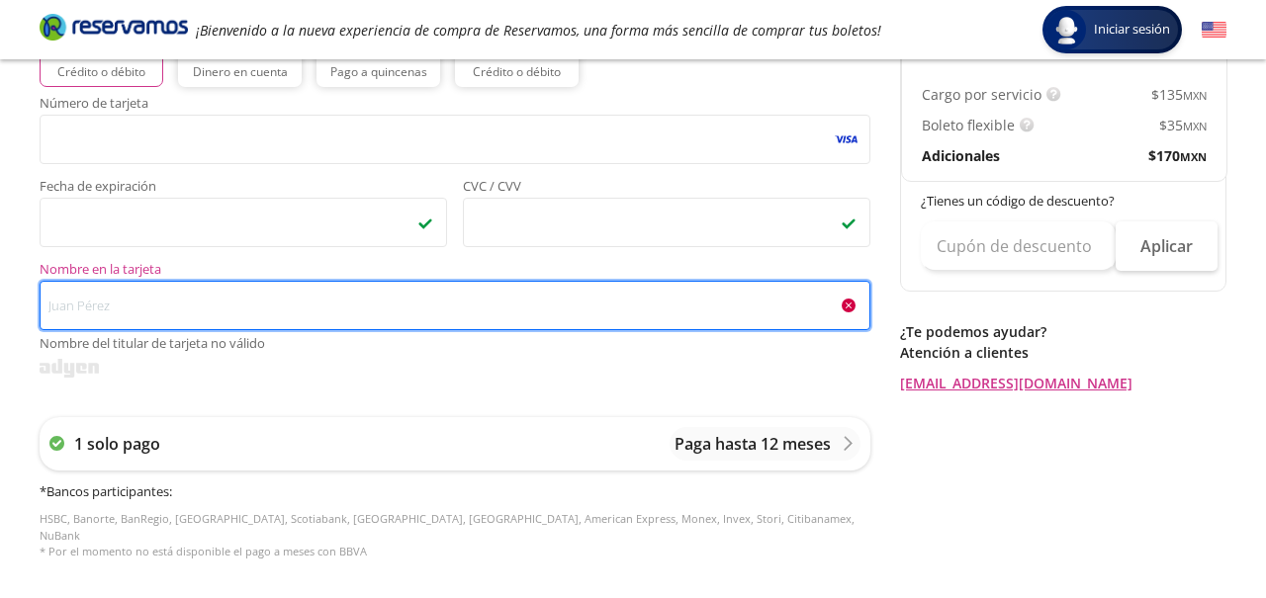
click at [184, 316] on input "Nombre en la tarjeta Nombre del titular de tarjeta no válido" at bounding box center [455, 305] width 831 height 49
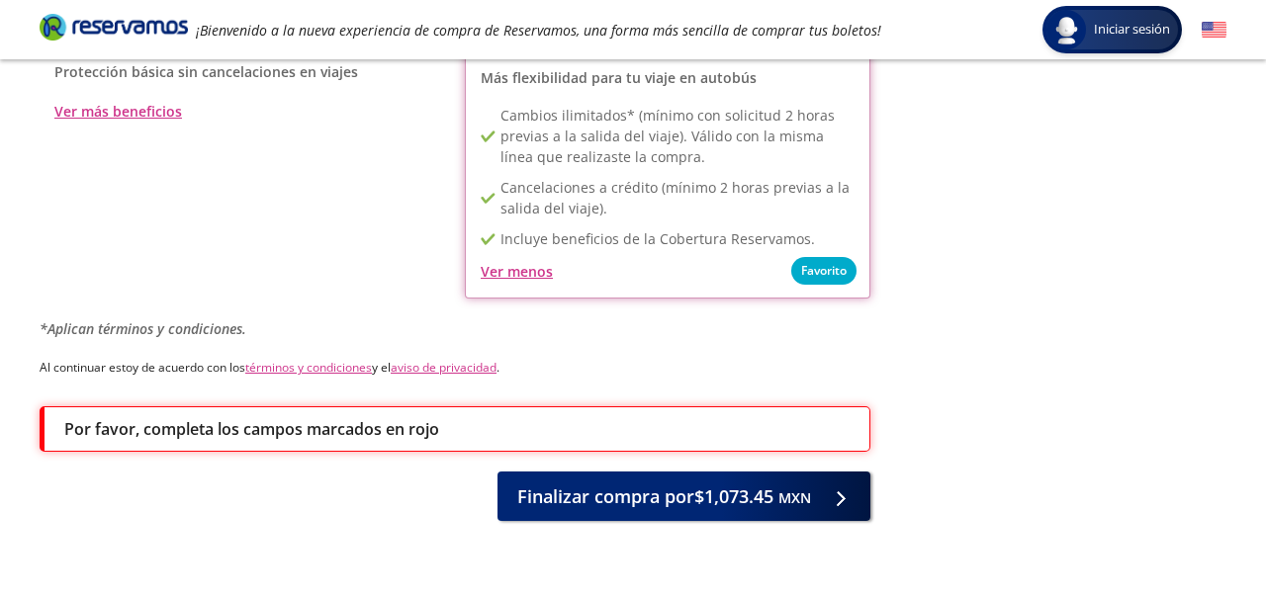
scroll to position [1244, 0]
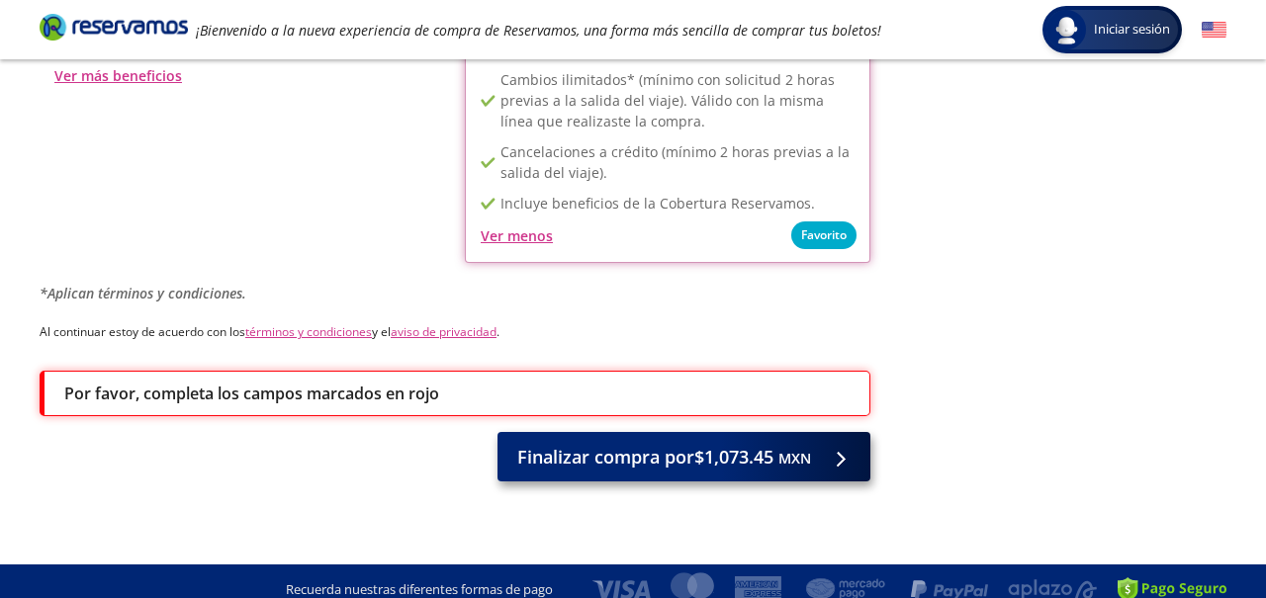
type input "[PERSON_NAME]"
click at [560, 444] on span "Finalizar compra por $1,073.45 MXN" at bounding box center [664, 457] width 294 height 27
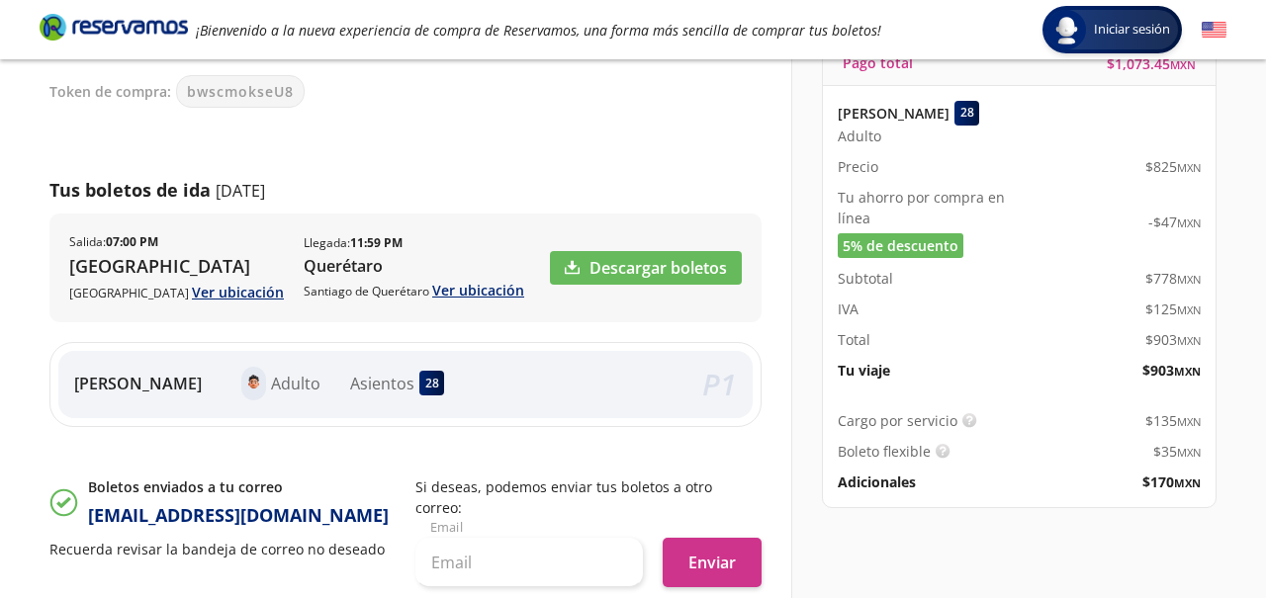
scroll to position [215, 0]
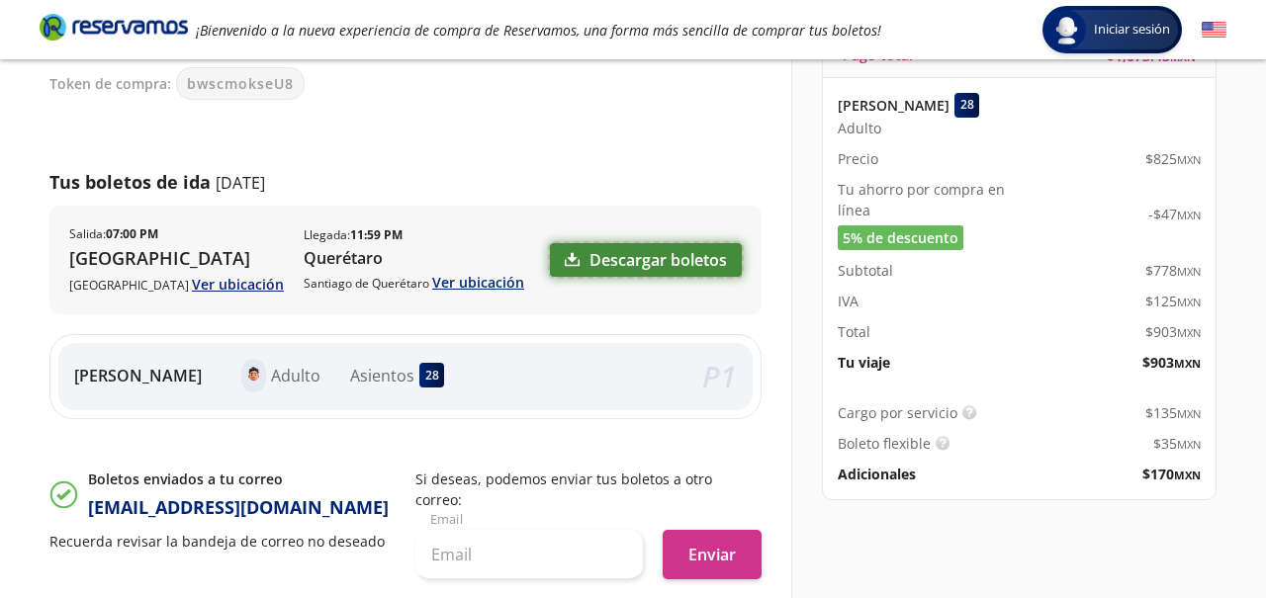
click at [609, 256] on link "Descargar boletos" at bounding box center [646, 260] width 192 height 34
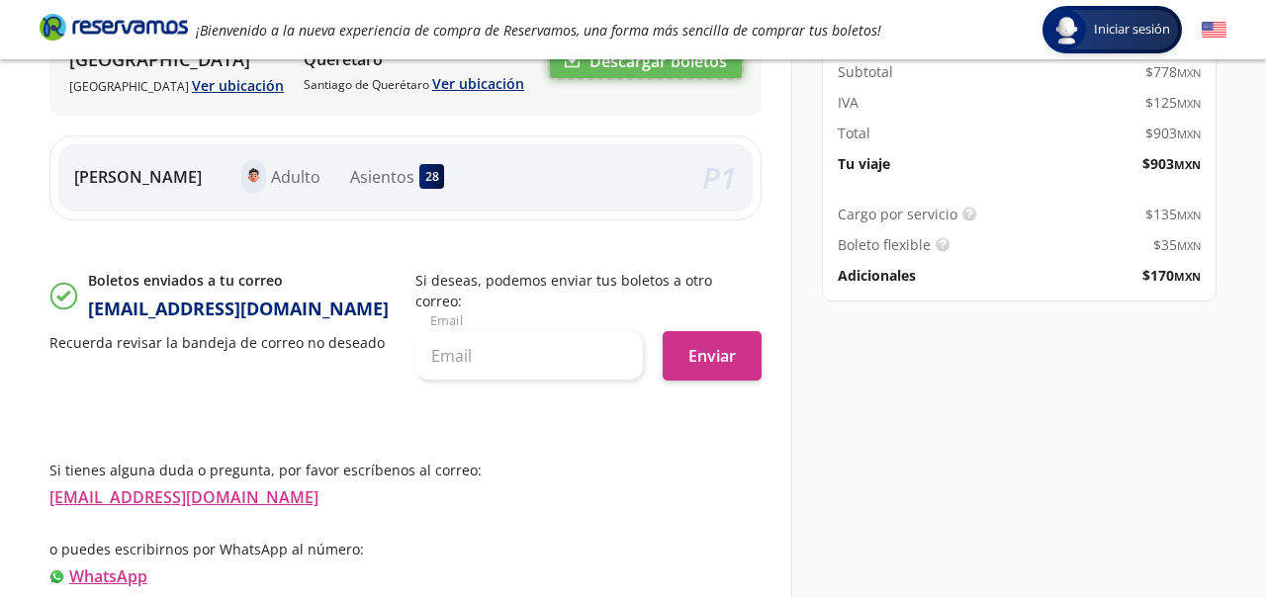
scroll to position [461, 0]
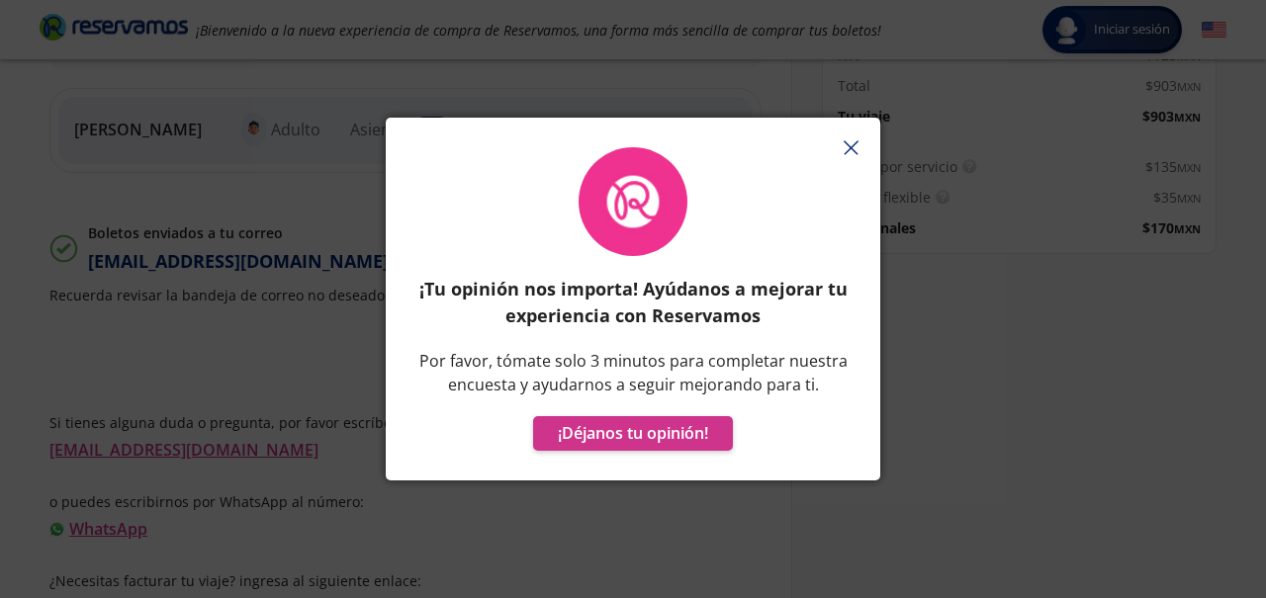
click at [851, 155] on button "button" at bounding box center [851, 148] width 30 height 30
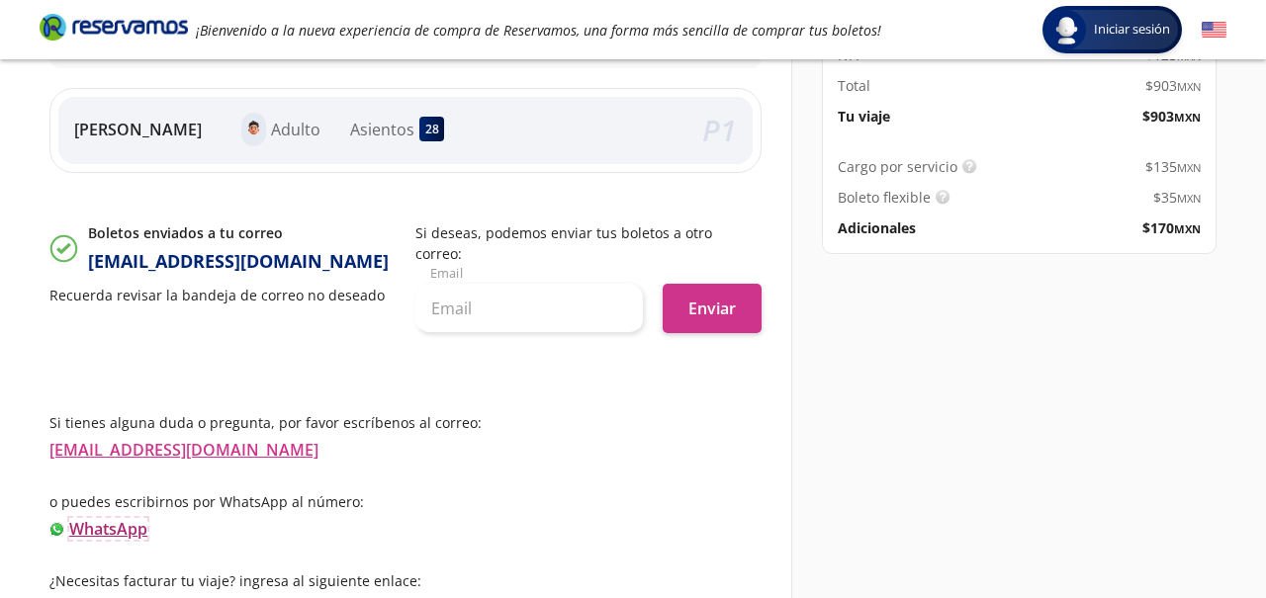
click at [140, 518] on link "WhatsApp" at bounding box center [108, 529] width 78 height 22
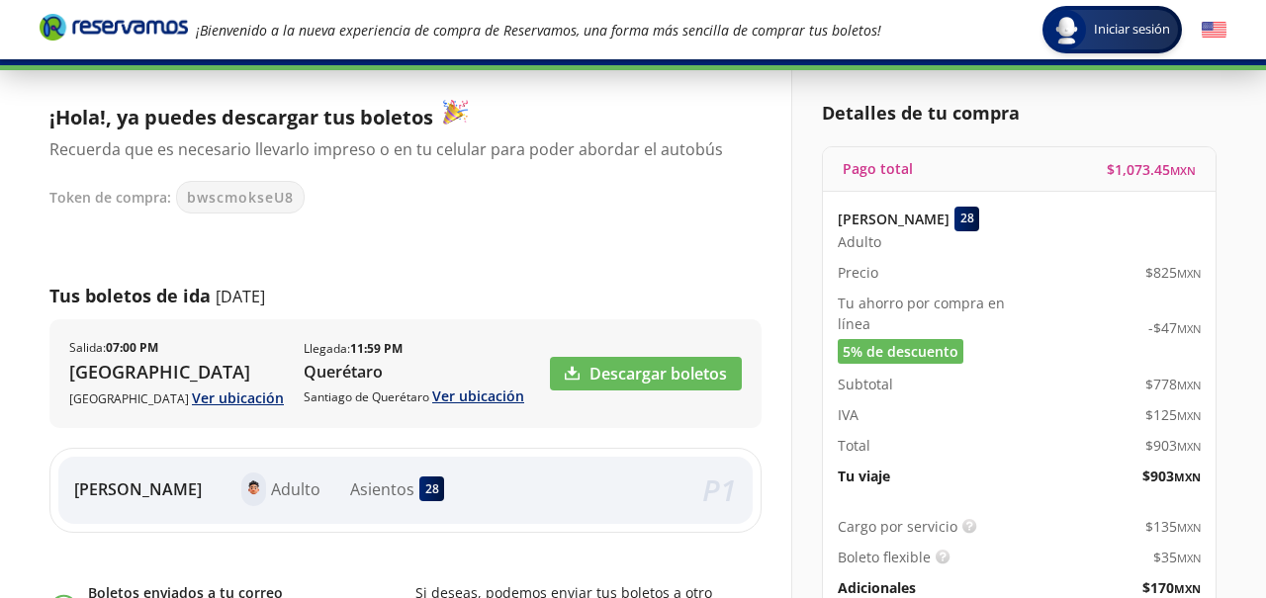
scroll to position [99, 0]
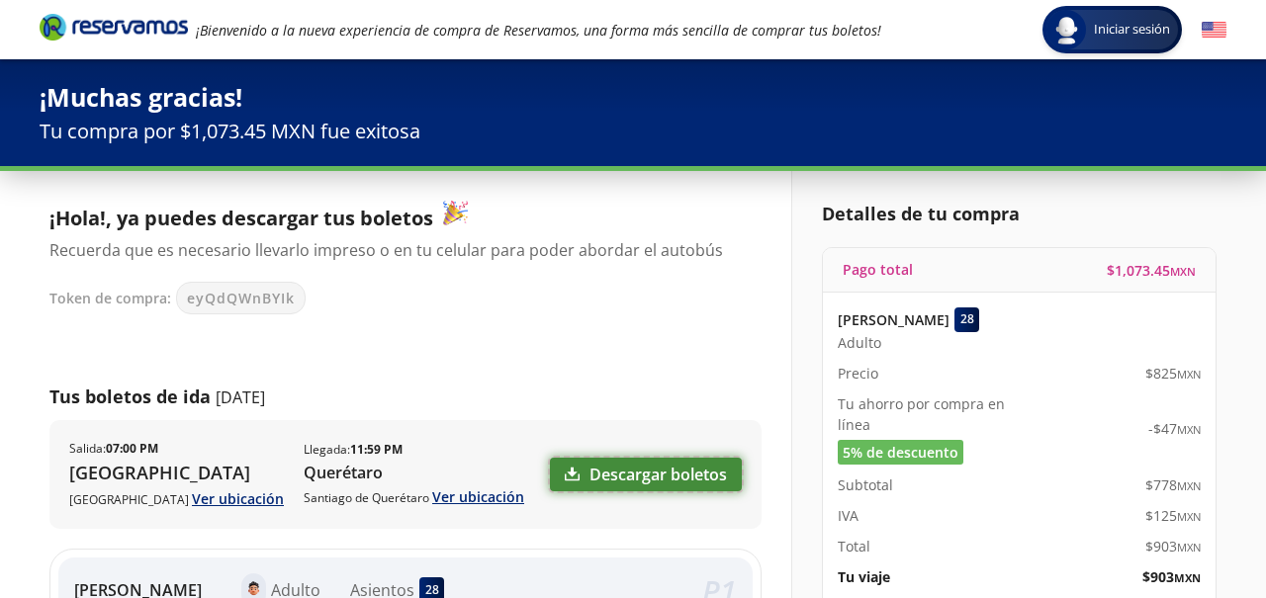
click at [643, 468] on link "Descargar boletos" at bounding box center [646, 475] width 192 height 34
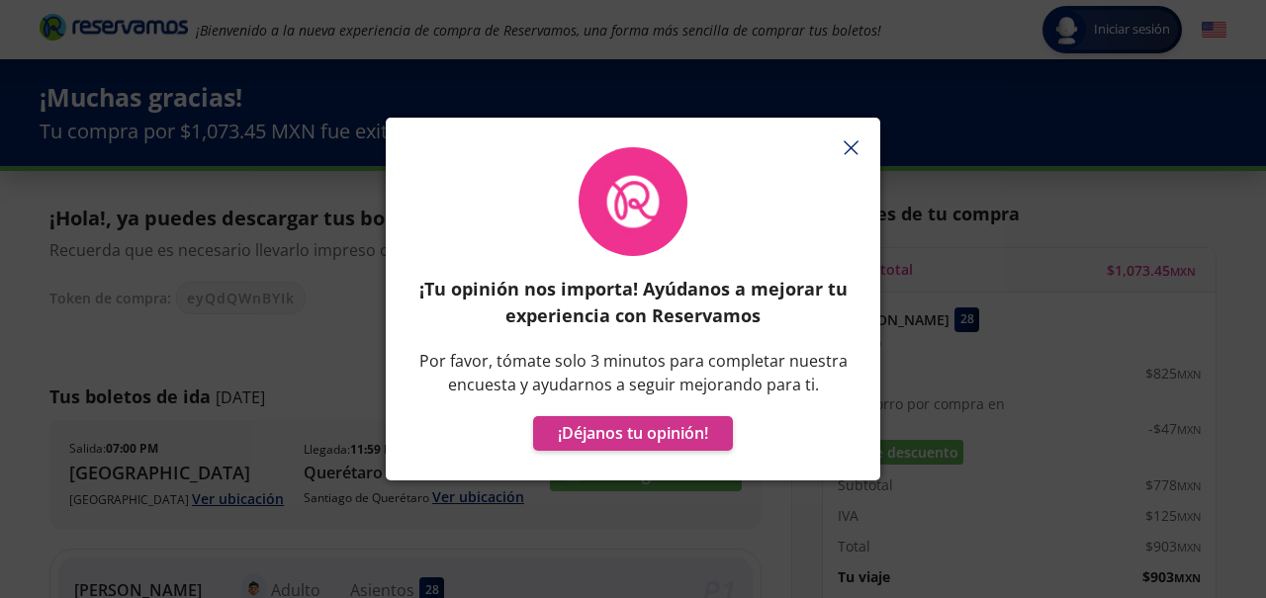
click at [851, 155] on button "button" at bounding box center [851, 148] width 30 height 30
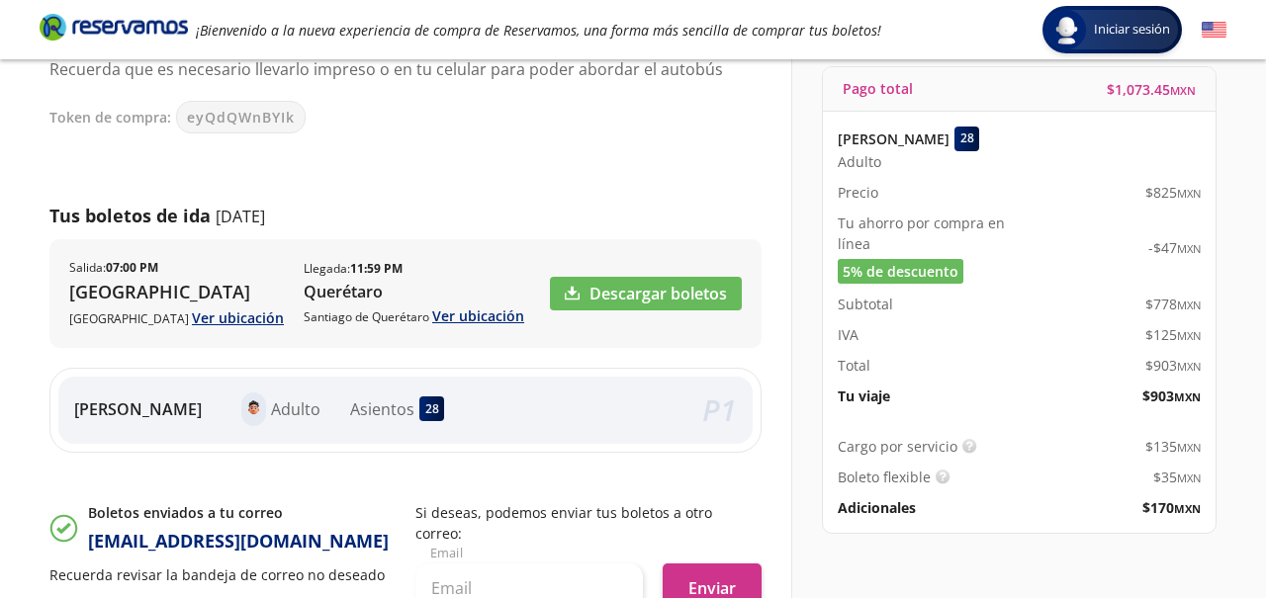
scroll to position [180, 0]
